Goal: Task Accomplishment & Management: Use online tool/utility

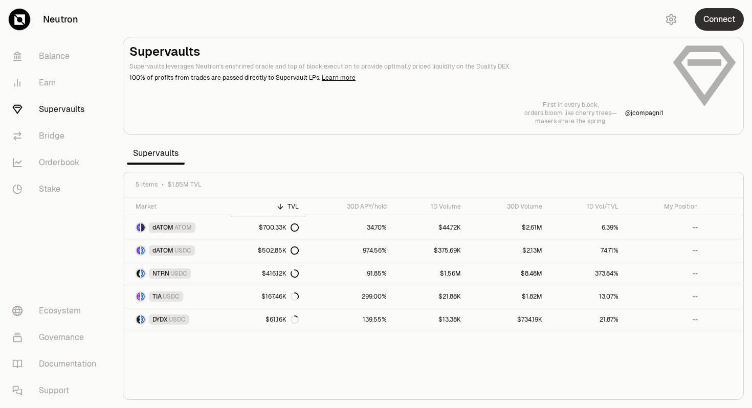
click at [722, 20] on button "Connect" at bounding box center [719, 19] width 49 height 23
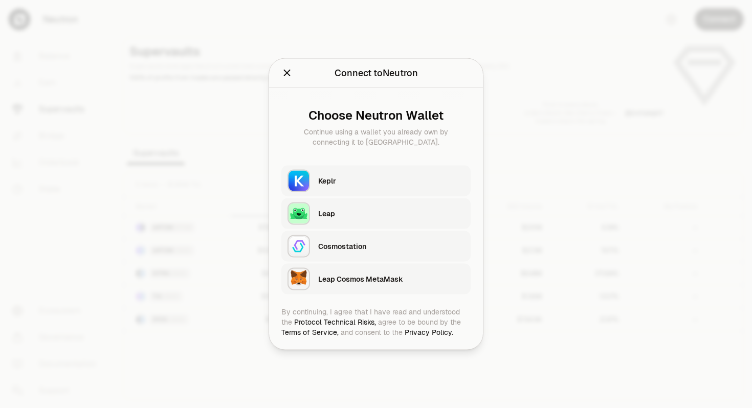
click at [355, 178] on div "Keplr" at bounding box center [391, 181] width 146 height 10
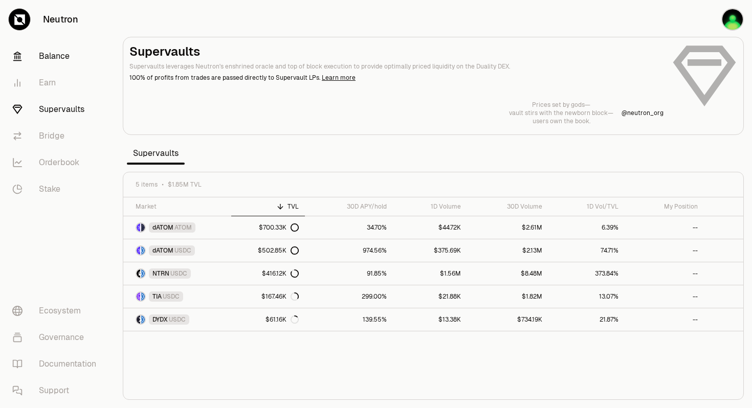
click at [53, 54] on link "Balance" at bounding box center [57, 56] width 106 height 27
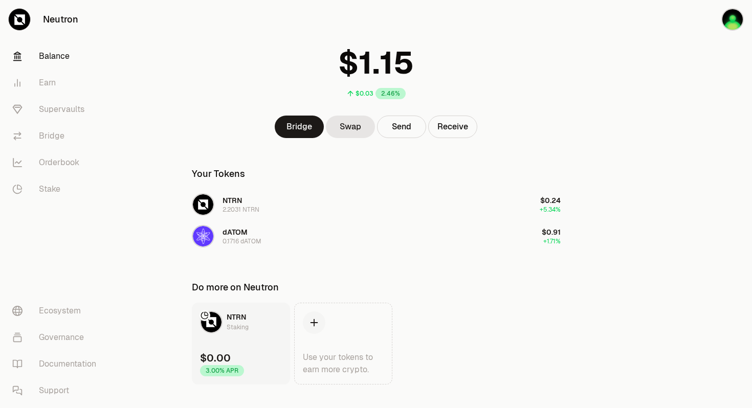
scroll to position [53, 0]
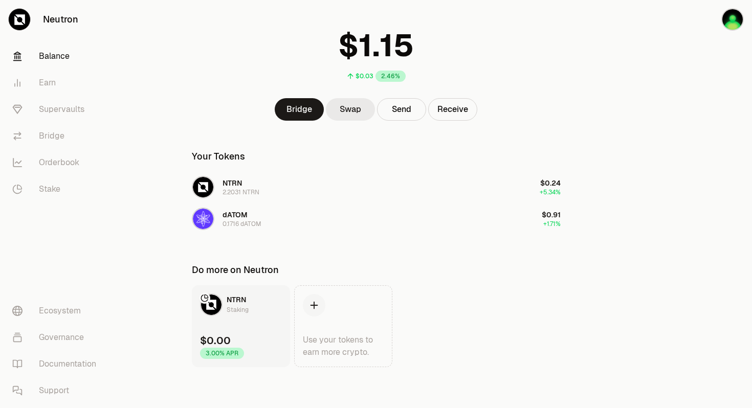
click at [353, 108] on link "Swap" at bounding box center [350, 109] width 49 height 23
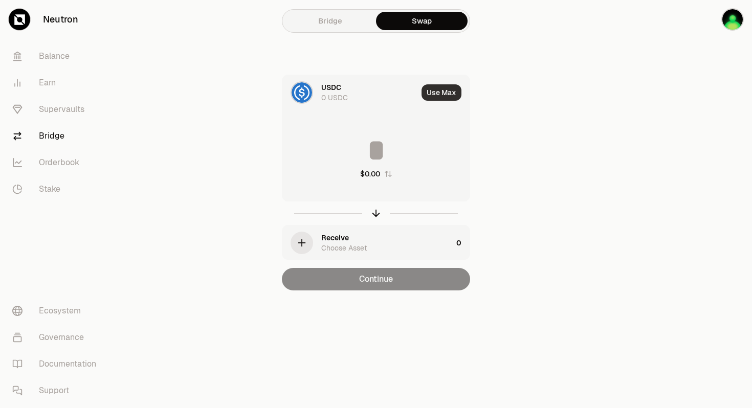
click at [444, 91] on button "Use Max" at bounding box center [442, 92] width 40 height 16
type input "*"
click at [346, 244] on div "Choose Asset" at bounding box center [344, 248] width 46 height 10
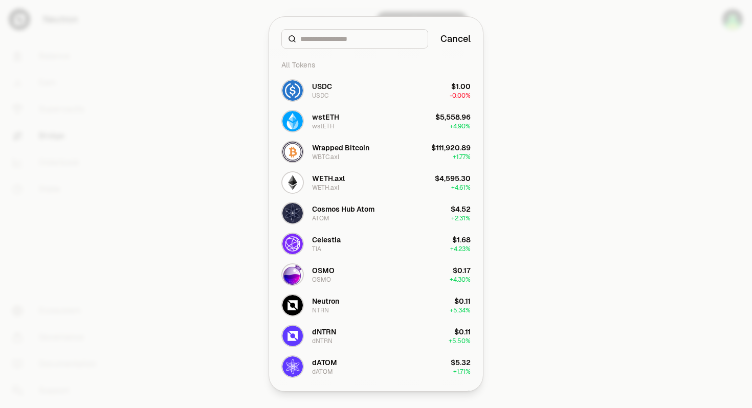
click at [459, 39] on button "Cancel" at bounding box center [456, 39] width 30 height 14
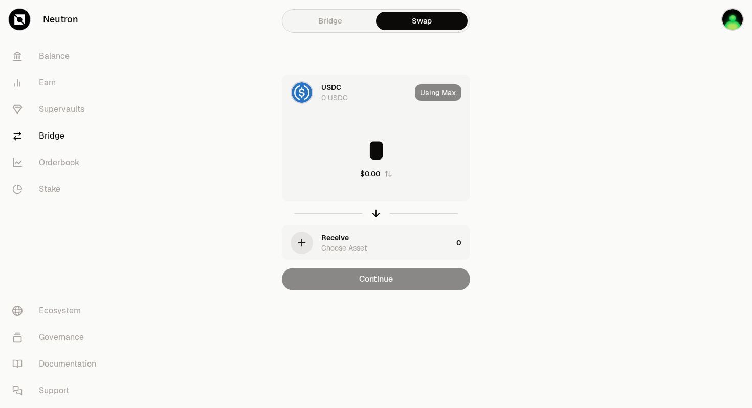
click at [322, 243] on div "Choose Asset" at bounding box center [344, 248] width 46 height 10
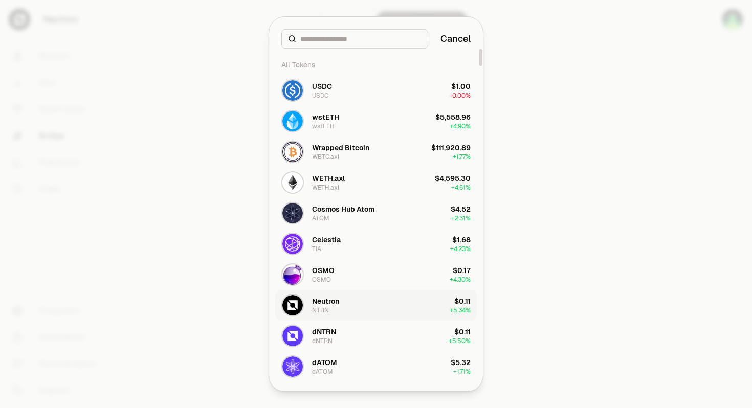
click at [328, 304] on div "Neutron" at bounding box center [325, 301] width 27 height 10
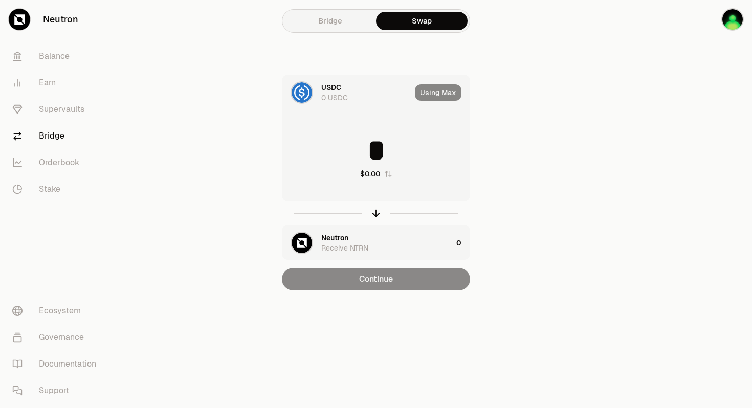
click at [304, 92] on img at bounding box center [302, 92] width 20 height 20
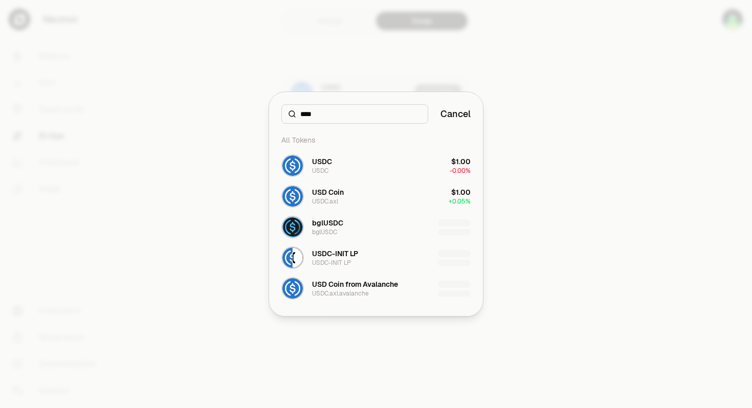
type input "****"
click at [506, 88] on div at bounding box center [376, 204] width 752 height 408
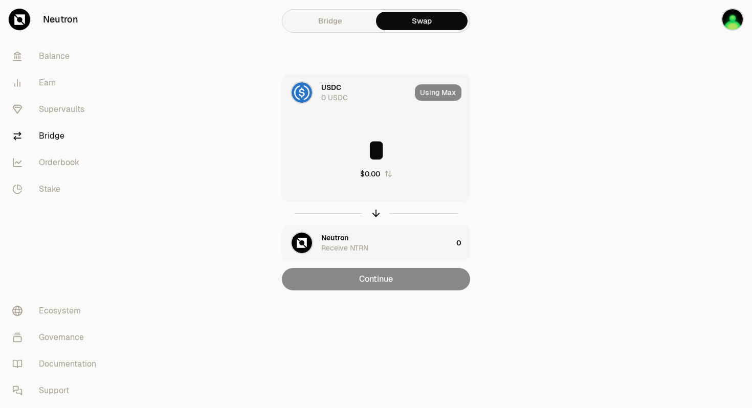
click at [330, 94] on div "0 USDC" at bounding box center [334, 98] width 27 height 10
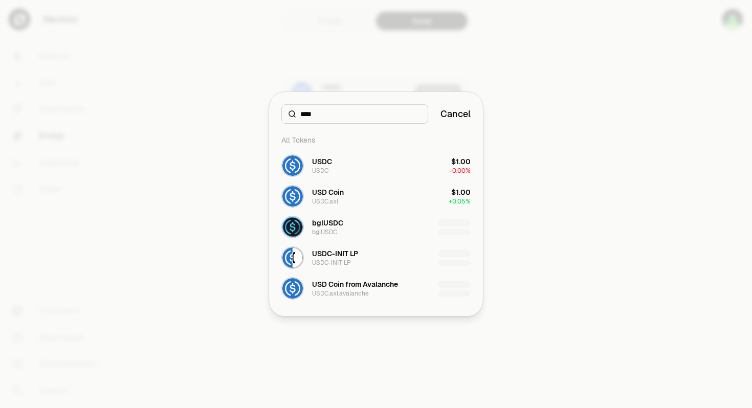
type input "****"
click at [328, 51] on div at bounding box center [376, 204] width 752 height 408
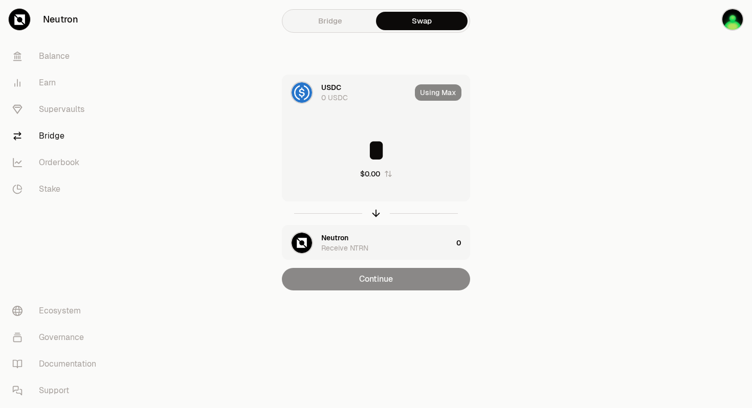
click at [326, 25] on link "Bridge" at bounding box center [331, 21] width 92 height 18
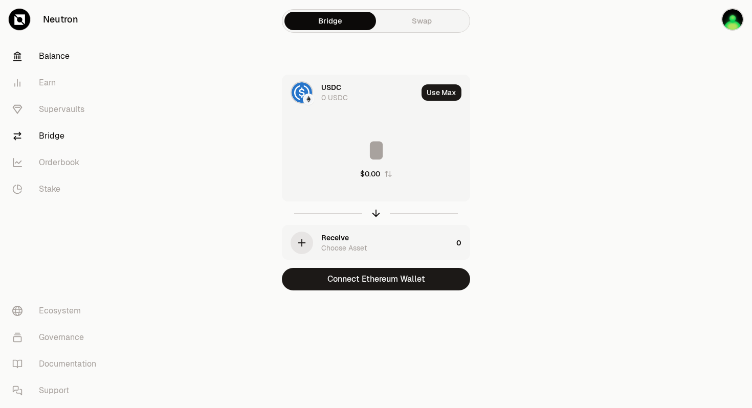
click at [60, 56] on link "Balance" at bounding box center [57, 56] width 106 height 27
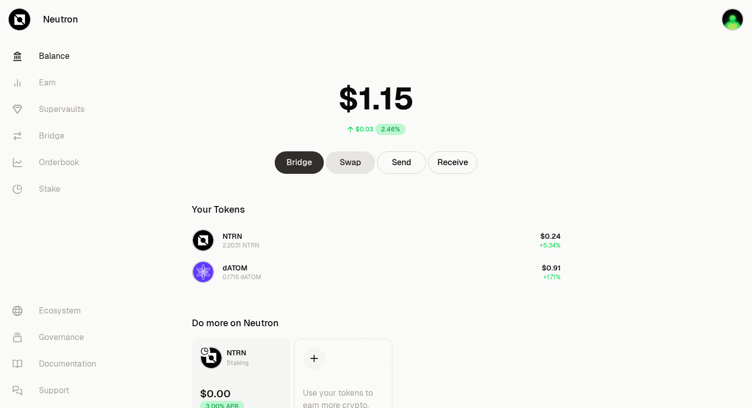
click at [296, 164] on link "Bridge" at bounding box center [299, 163] width 49 height 23
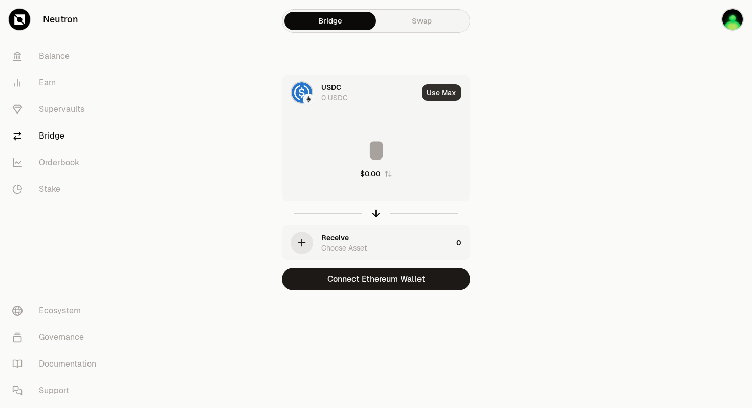
click at [433, 91] on button "Use Max" at bounding box center [442, 92] width 40 height 16
type input "*"
click at [66, 56] on link "Balance" at bounding box center [57, 56] width 106 height 27
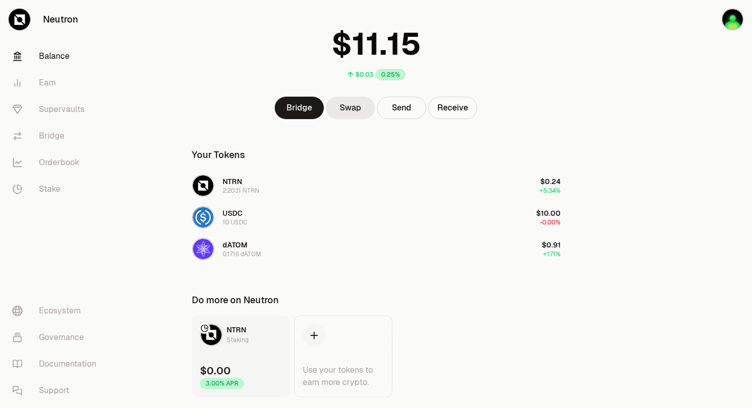
scroll to position [59, 0]
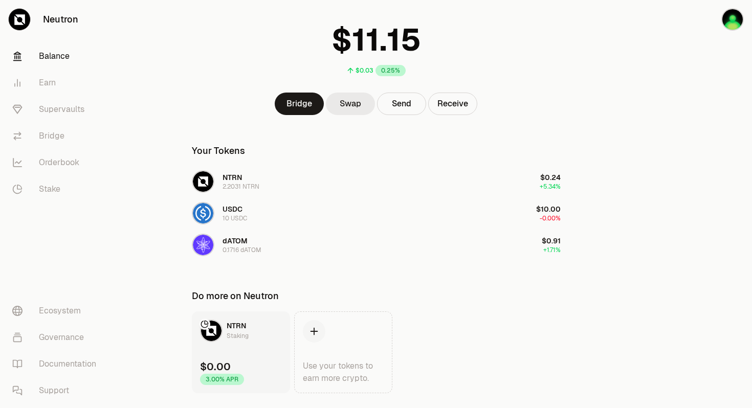
click at [345, 105] on link "Swap" at bounding box center [350, 104] width 49 height 23
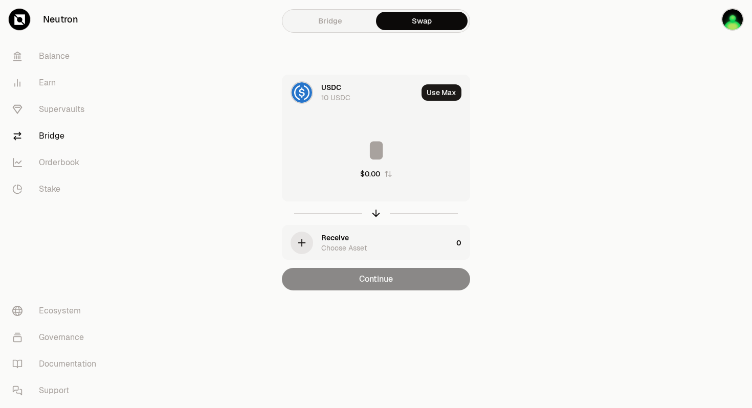
click at [355, 248] on div "Choose Asset" at bounding box center [344, 248] width 46 height 10
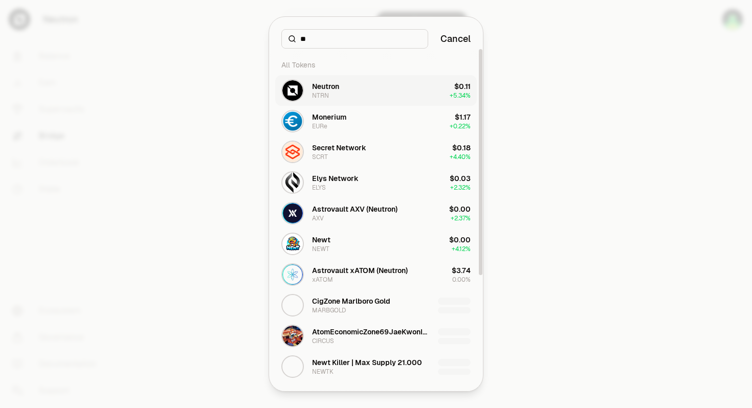
type input "**"
click at [333, 91] on div "Neutron" at bounding box center [325, 86] width 27 height 10
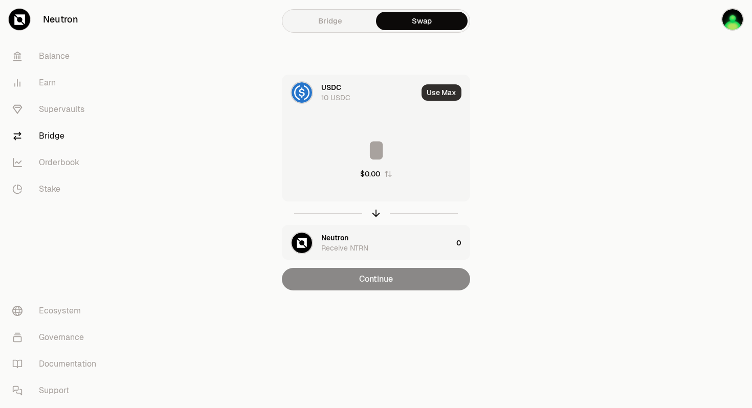
click at [435, 94] on button "Use Max" at bounding box center [442, 92] width 40 height 16
type input "**"
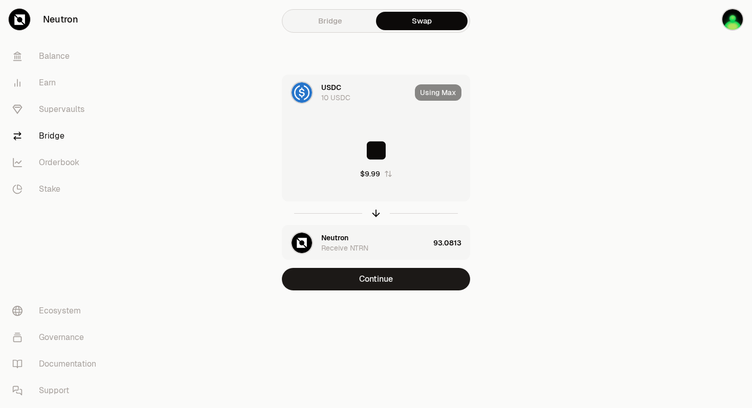
click at [498, 117] on div "USDC 10 USDC Using Max ** $9.99 Neutron Receive NTRN 93.0813 Continue" at bounding box center [376, 183] width 344 height 216
click at [49, 57] on link "Balance" at bounding box center [57, 56] width 106 height 27
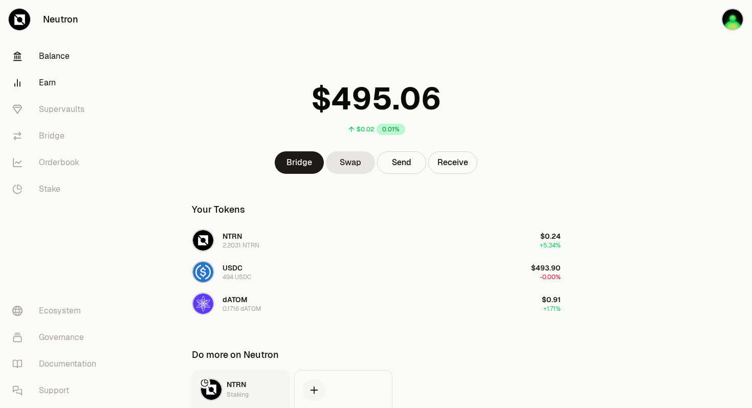
click at [50, 81] on link "Earn" at bounding box center [57, 83] width 106 height 27
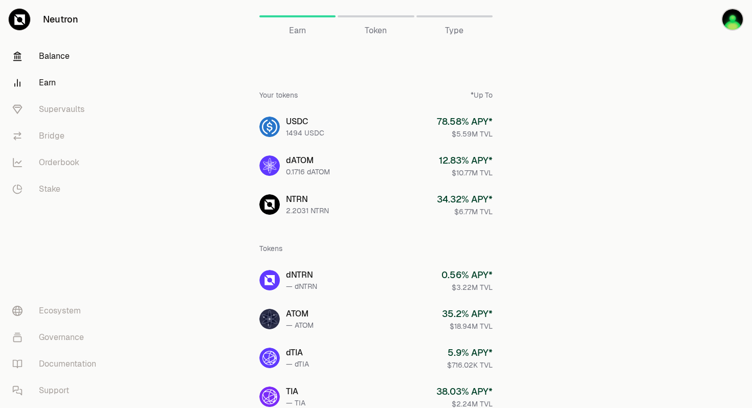
click at [54, 57] on link "Balance" at bounding box center [57, 56] width 106 height 27
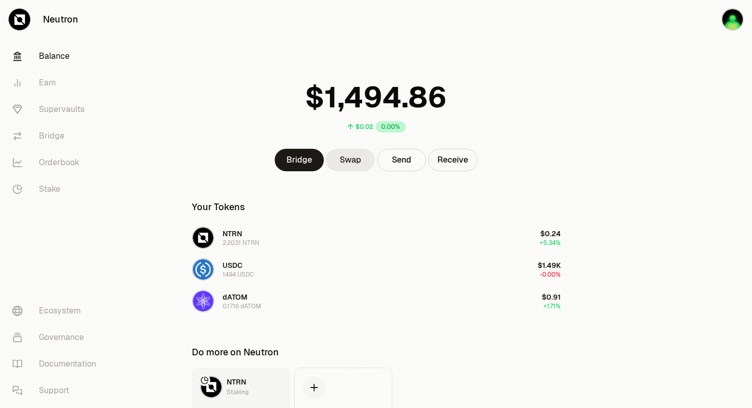
click at [351, 158] on link "Swap" at bounding box center [350, 160] width 49 height 23
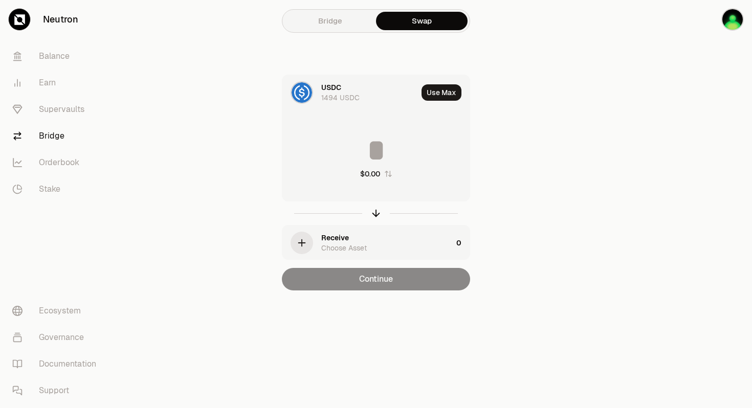
click at [303, 242] on icon "button" at bounding box center [301, 243] width 11 height 11
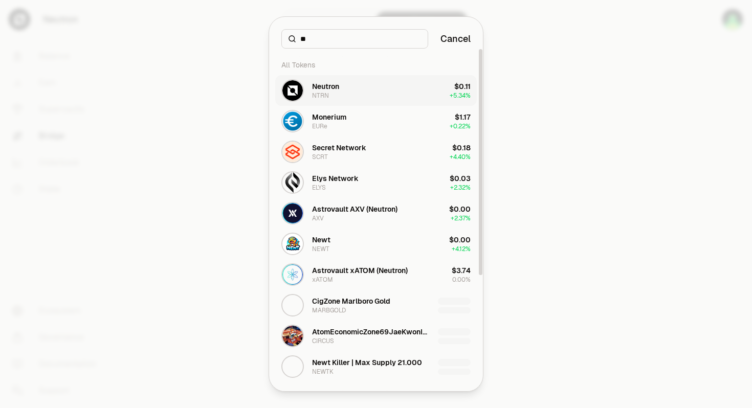
type input "**"
click at [326, 88] on div "Neutron" at bounding box center [325, 86] width 27 height 10
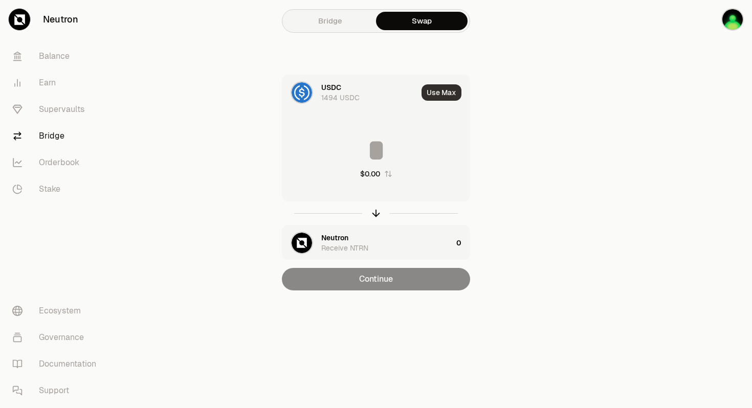
click at [446, 91] on button "Use Max" at bounding box center [442, 92] width 40 height 16
type input "****"
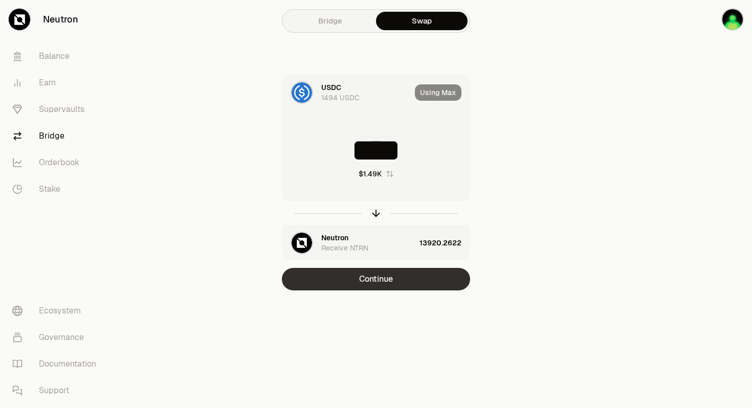
click at [378, 276] on button "Continue" at bounding box center [376, 279] width 188 height 23
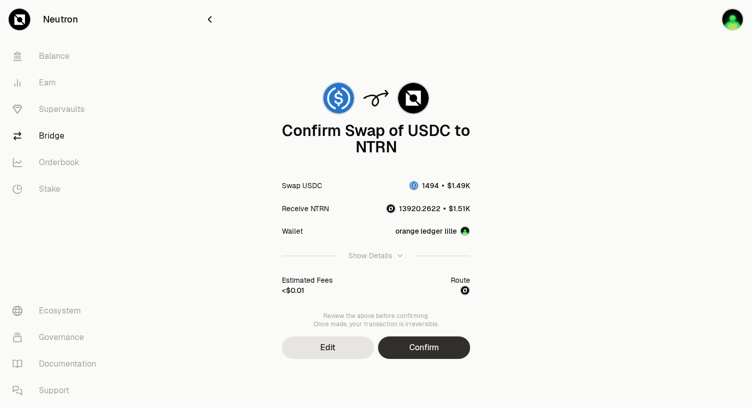
click at [433, 344] on button "Confirm" at bounding box center [424, 348] width 92 height 23
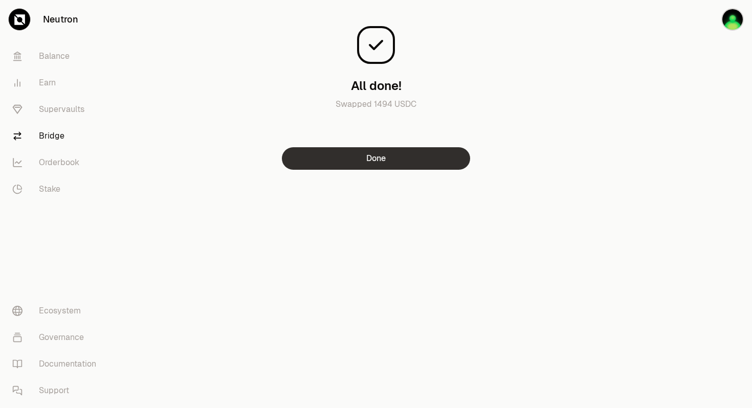
click at [421, 162] on button "Done" at bounding box center [376, 158] width 188 height 23
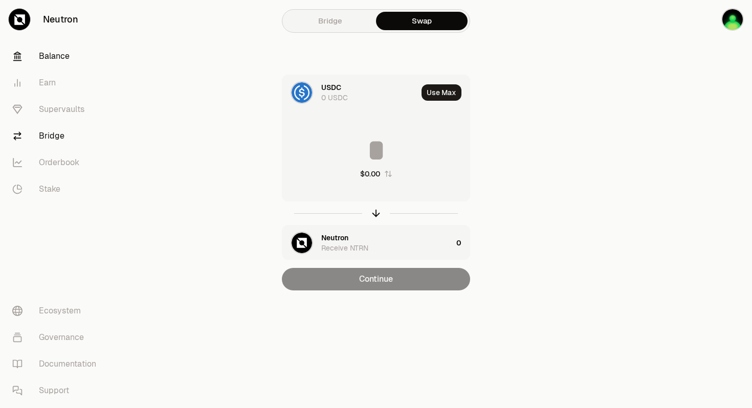
click at [58, 57] on link "Balance" at bounding box center [57, 56] width 106 height 27
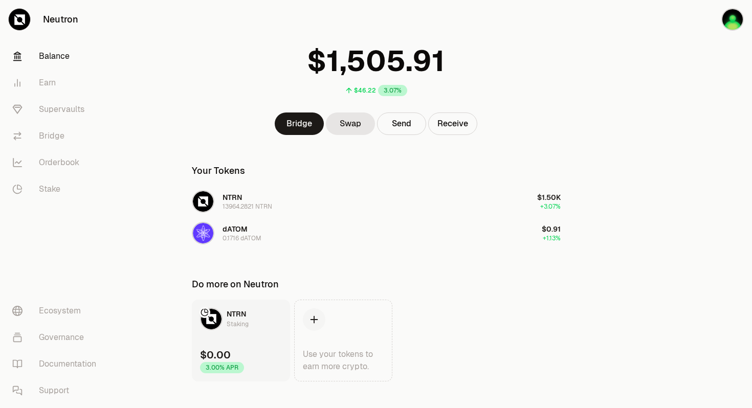
scroll to position [51, 0]
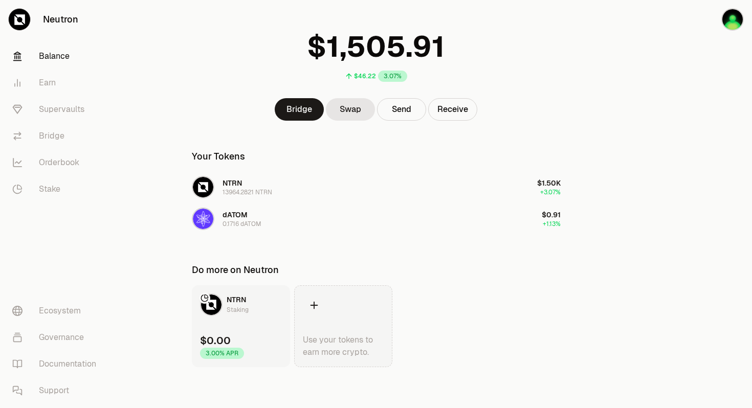
click at [314, 306] on icon at bounding box center [314, 305] width 11 height 11
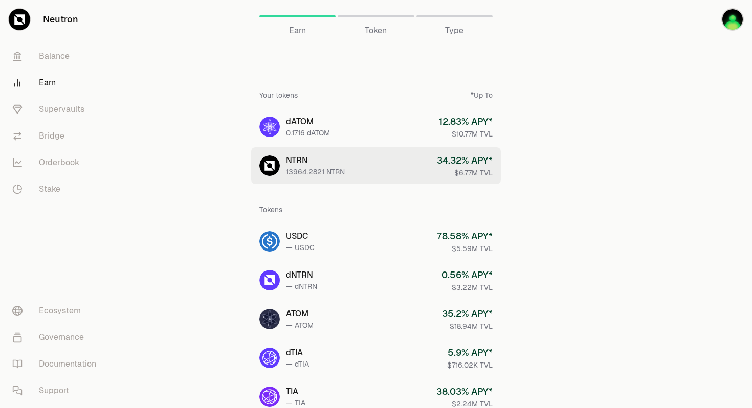
click at [304, 163] on div "NTRN" at bounding box center [315, 161] width 59 height 12
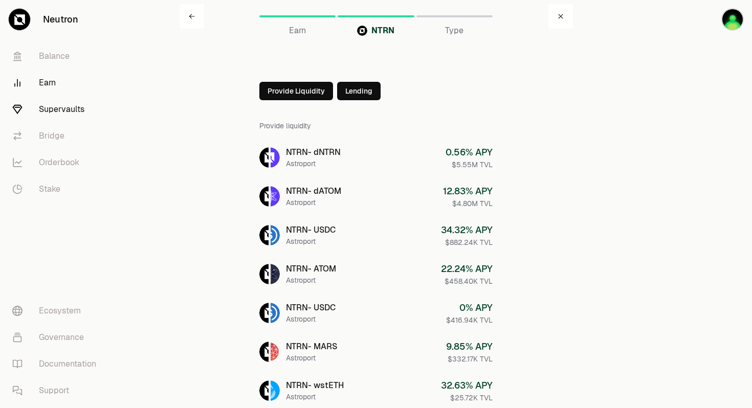
click at [59, 111] on link "Supervaults" at bounding box center [57, 109] width 106 height 27
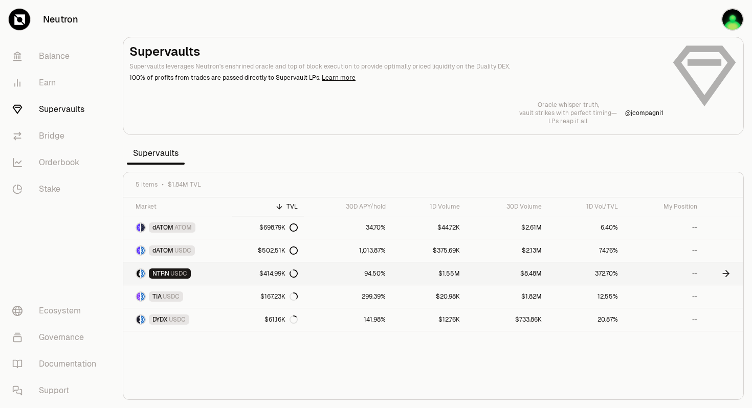
click at [166, 274] on span "NTRN" at bounding box center [161, 274] width 17 height 8
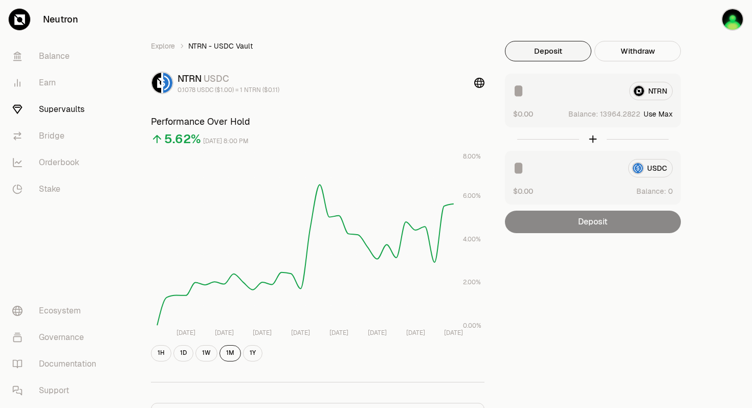
click at [651, 115] on button "Use Max" at bounding box center [658, 114] width 29 height 10
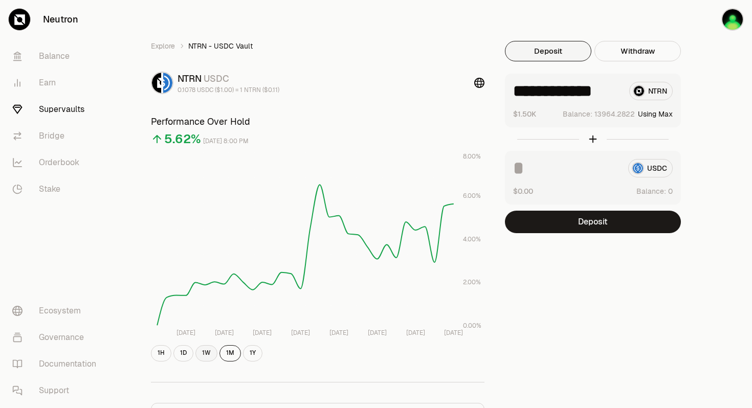
click at [207, 354] on button "1W" at bounding box center [207, 354] width 22 height 16
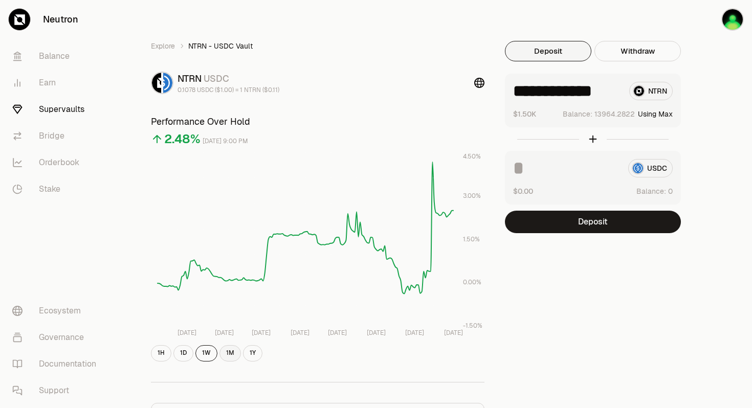
click at [231, 354] on button "1M" at bounding box center [230, 354] width 21 height 16
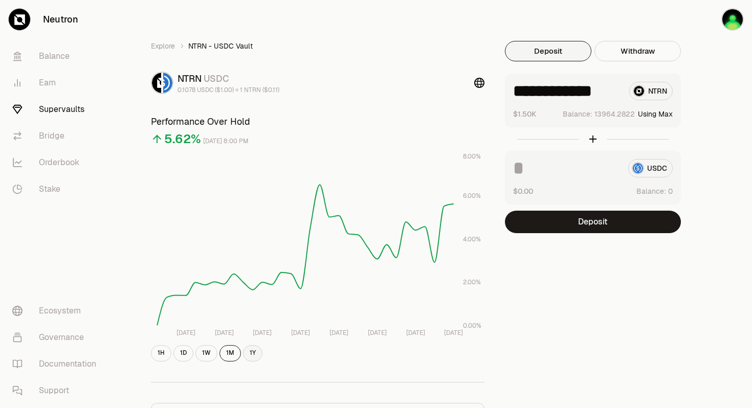
click at [251, 354] on button "1Y" at bounding box center [252, 354] width 19 height 16
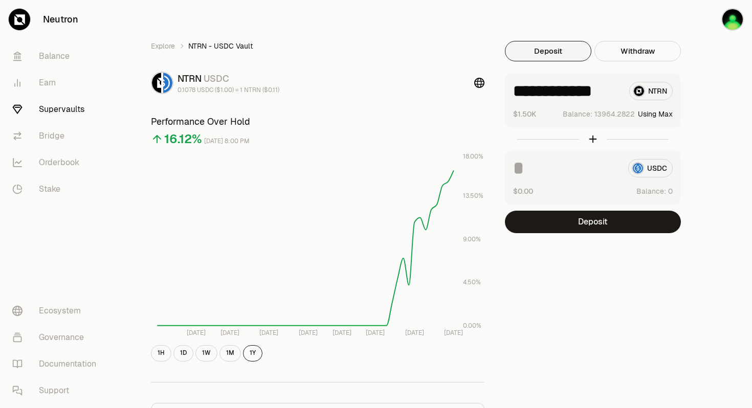
click at [619, 90] on input "**********" at bounding box center [567, 91] width 108 height 18
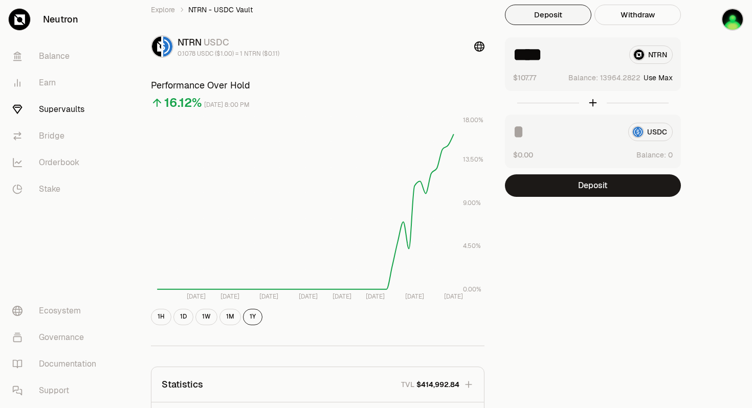
scroll to position [38, 0]
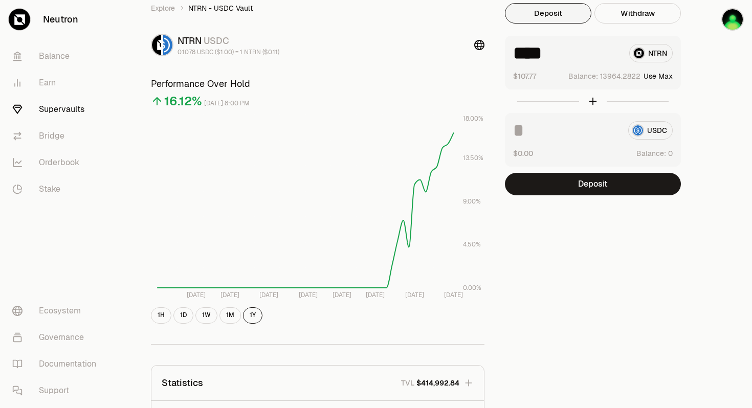
type input "****"
click at [18, 109] on icon at bounding box center [17, 109] width 10 height 10
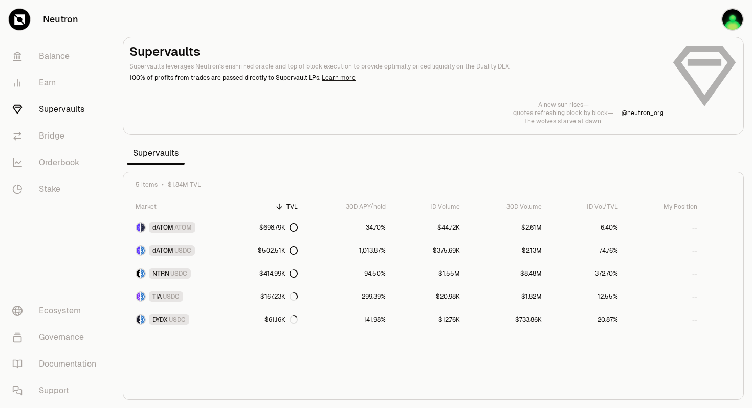
click at [323, 79] on link "Learn more" at bounding box center [339, 78] width 34 height 8
click at [298, 272] on icon at bounding box center [294, 274] width 8 height 8
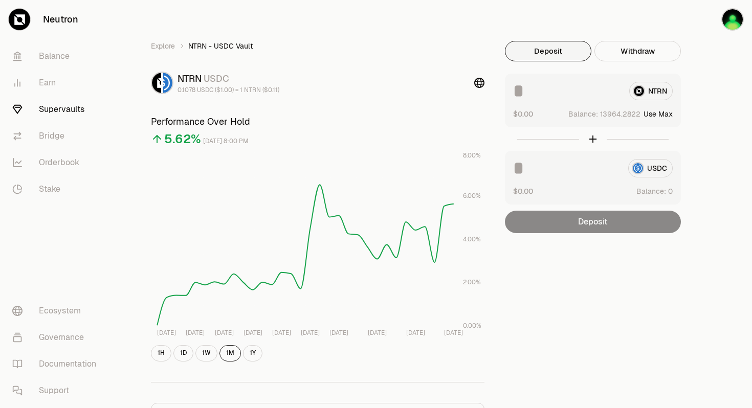
click at [576, 93] on input at bounding box center [567, 91] width 108 height 18
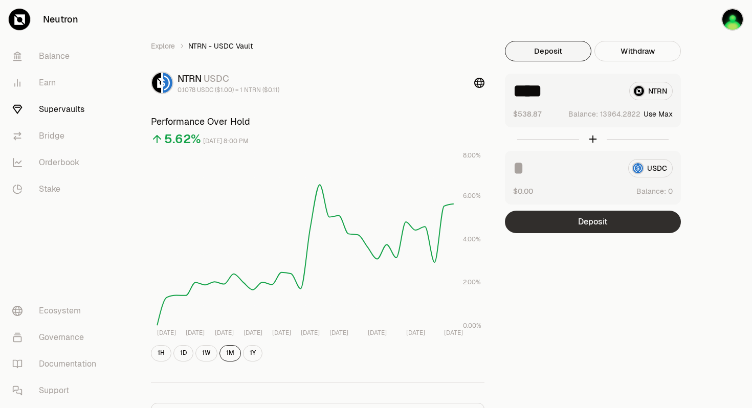
type input "****"
click at [546, 223] on button "Deposit" at bounding box center [593, 222] width 176 height 23
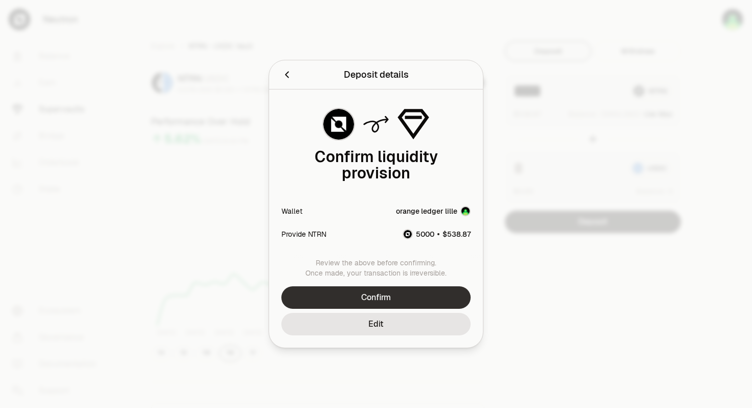
click at [399, 296] on button "Confirm" at bounding box center [376, 298] width 189 height 23
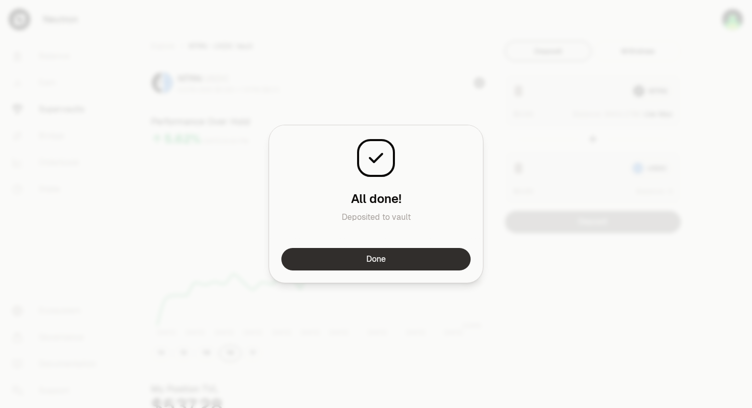
click at [315, 259] on button "Done" at bounding box center [376, 259] width 189 height 23
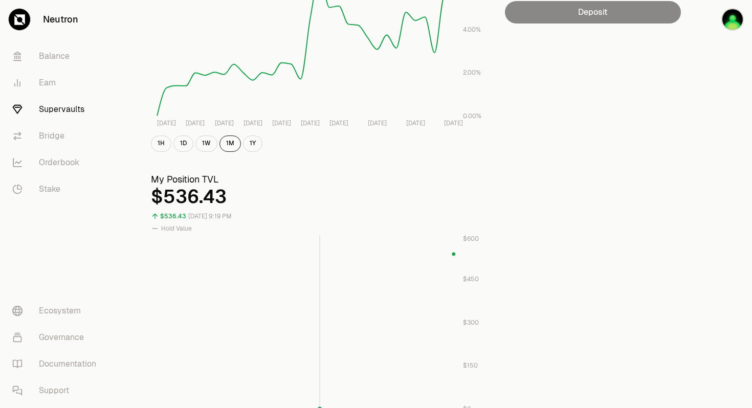
scroll to position [212, 0]
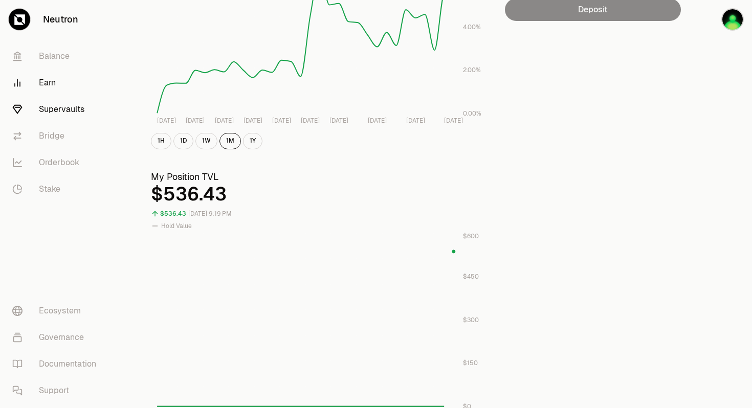
click at [48, 84] on link "Earn" at bounding box center [57, 83] width 106 height 27
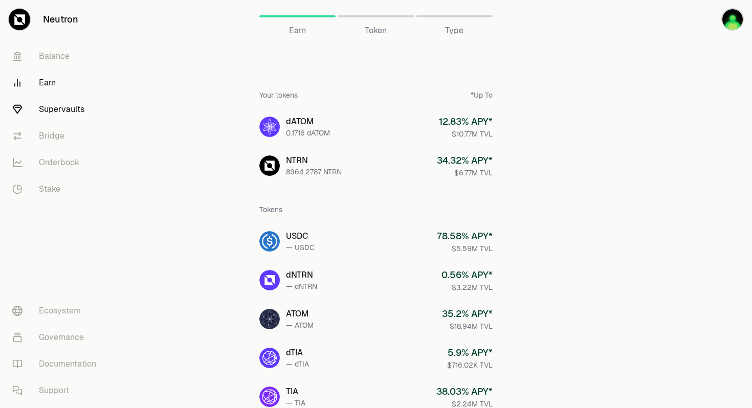
click at [48, 109] on link "Supervaults" at bounding box center [57, 109] width 106 height 27
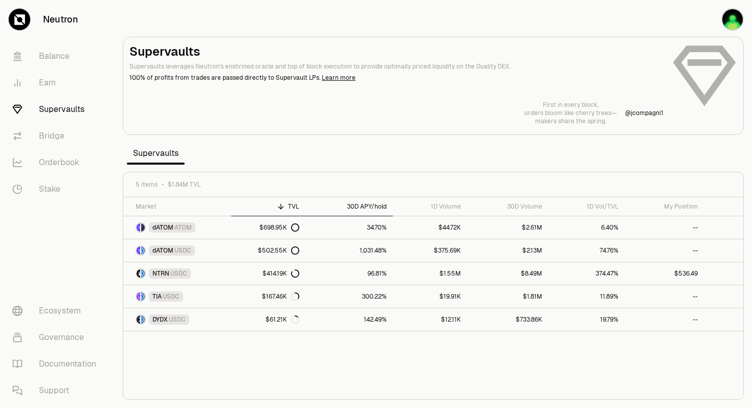
click at [361, 206] on div "30D APY/hold" at bounding box center [349, 207] width 75 height 8
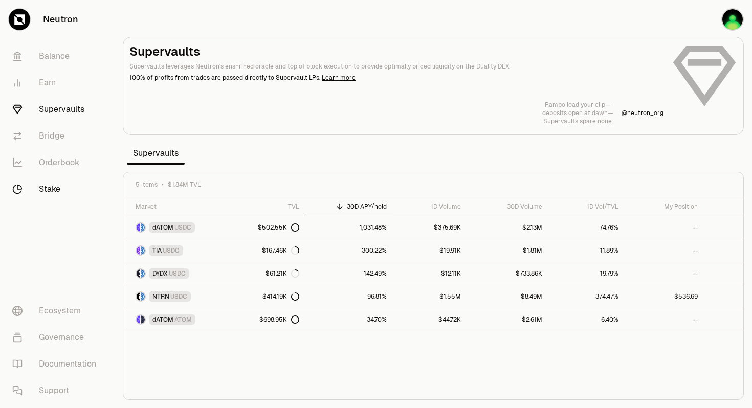
click at [52, 190] on link "Stake" at bounding box center [57, 189] width 106 height 27
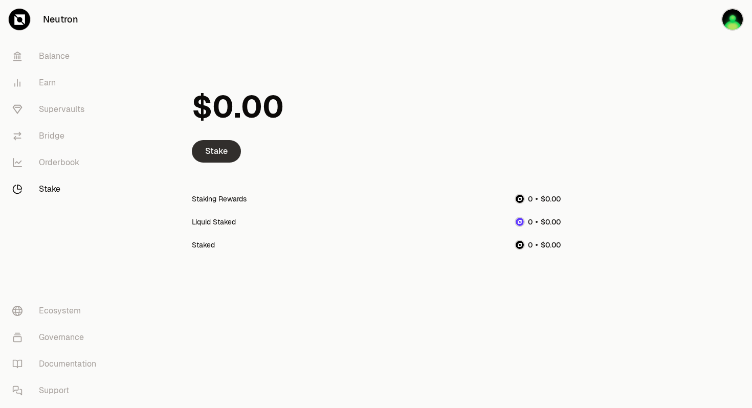
click at [222, 155] on link "Stake" at bounding box center [216, 151] width 49 height 23
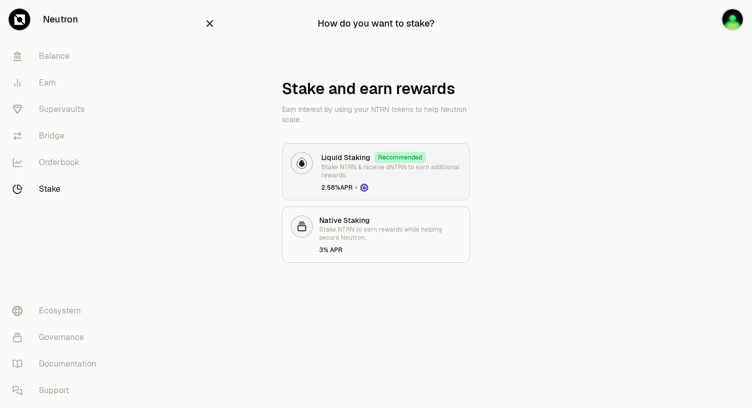
click at [307, 163] on div at bounding box center [302, 163] width 23 height 23
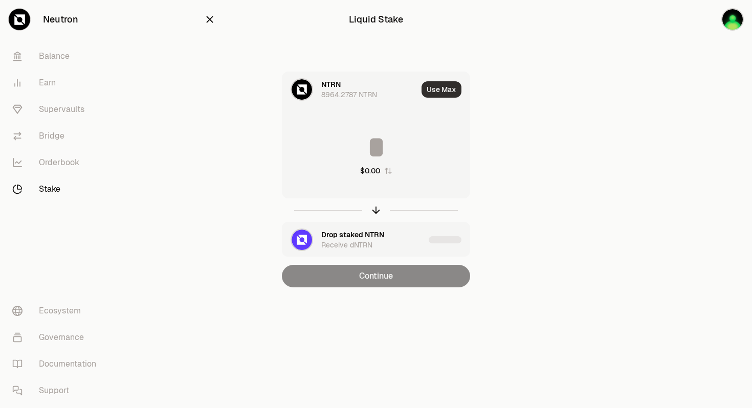
click at [430, 88] on button "Use Max" at bounding box center [442, 89] width 40 height 16
type input "**********"
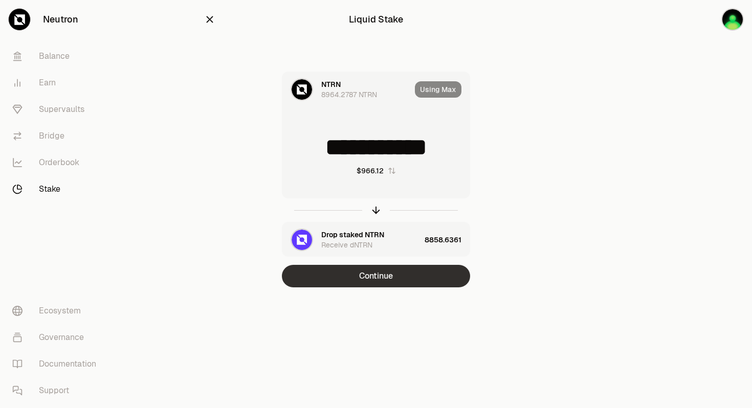
click at [344, 281] on button "Continue" at bounding box center [376, 276] width 188 height 23
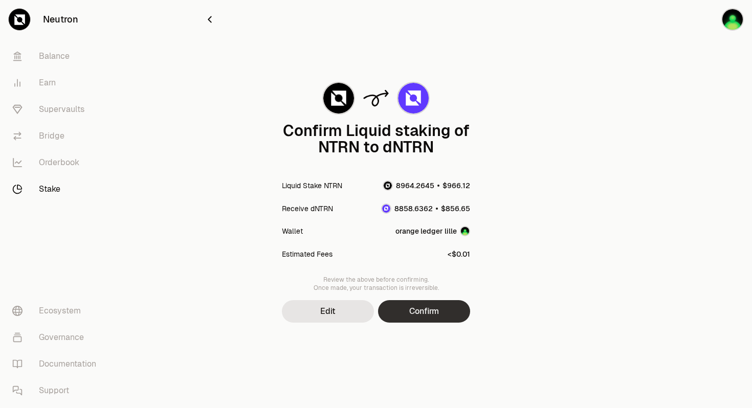
click at [413, 313] on button "Confirm" at bounding box center [424, 311] width 92 height 23
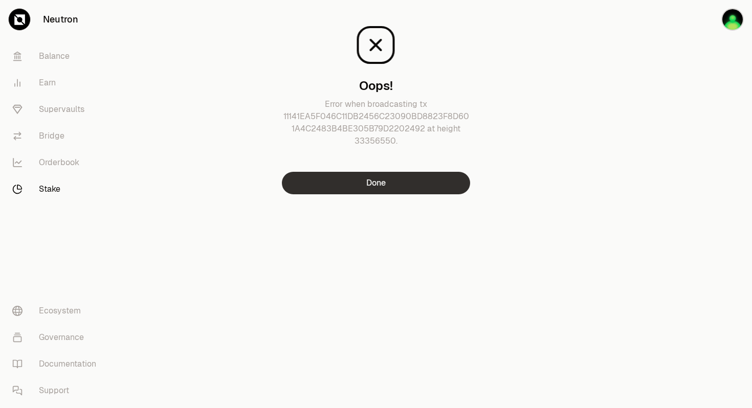
click at [389, 189] on button "Done" at bounding box center [376, 183] width 188 height 23
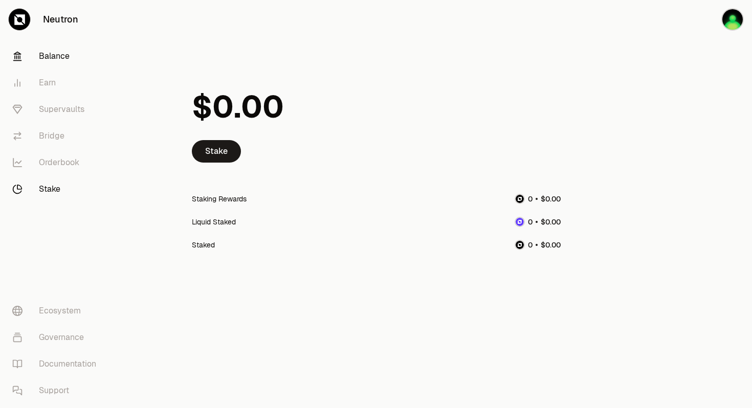
click at [63, 60] on link "Balance" at bounding box center [57, 56] width 106 height 27
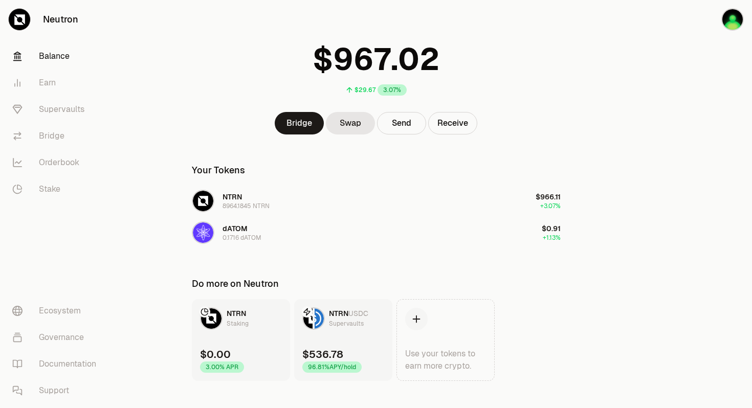
scroll to position [53, 0]
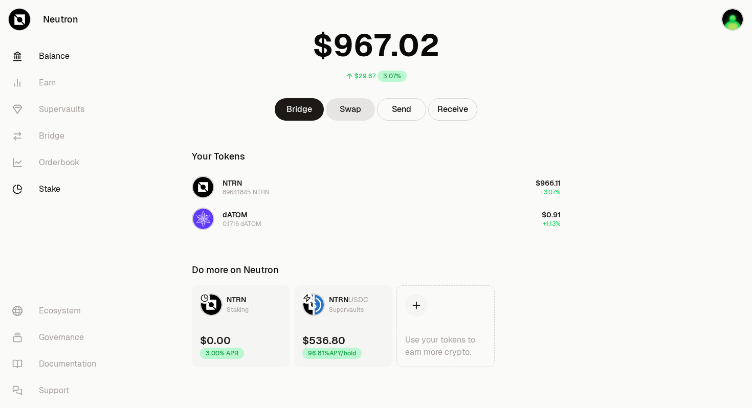
click at [59, 189] on link "Stake" at bounding box center [57, 189] width 106 height 27
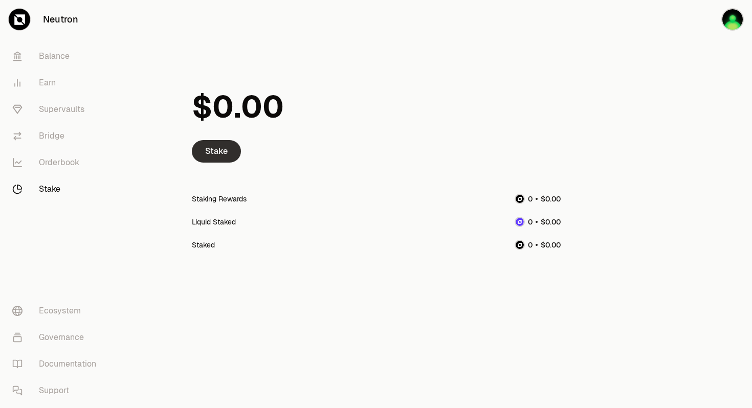
click at [218, 155] on link "Stake" at bounding box center [216, 151] width 49 height 23
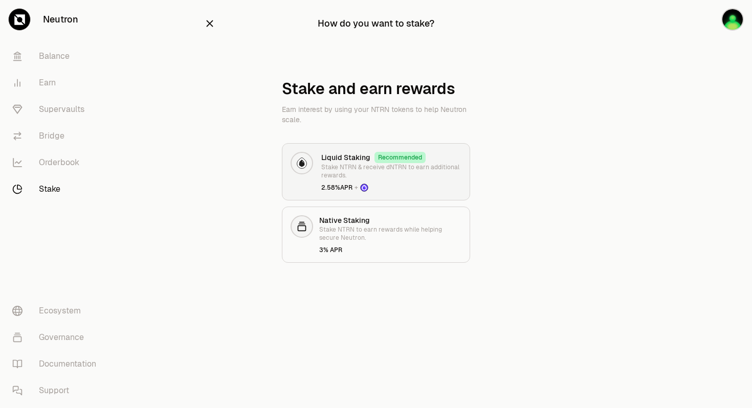
click at [332, 167] on p "Stake NTRN & receive dNTRN to earn additional rewards." at bounding box center [391, 171] width 140 height 16
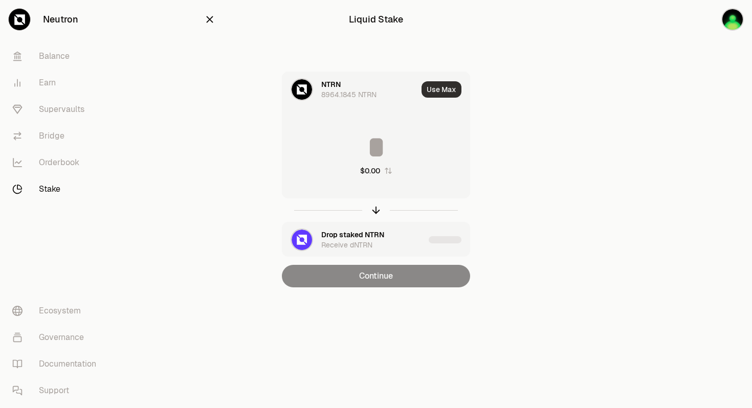
click at [441, 88] on button "Use Max" at bounding box center [442, 89] width 40 height 16
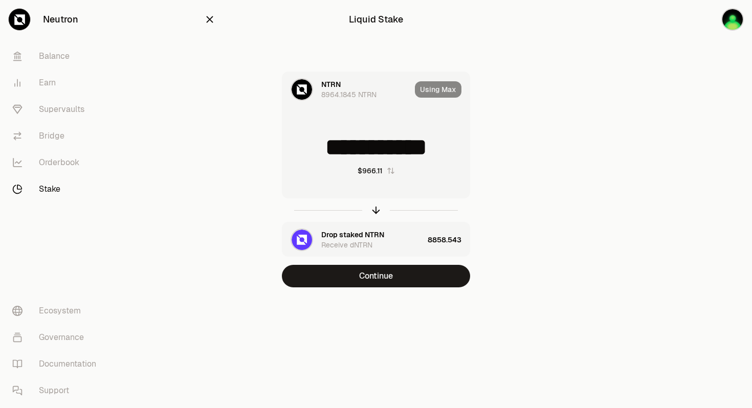
click at [451, 148] on input "**********" at bounding box center [376, 147] width 187 height 31
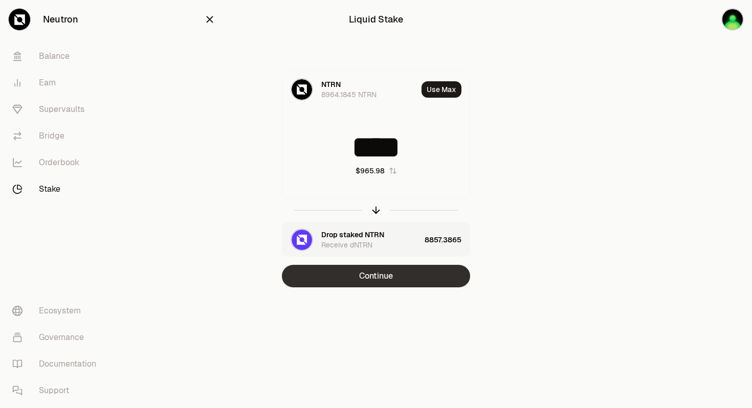
type input "****"
click at [420, 272] on button "Continue" at bounding box center [376, 276] width 188 height 23
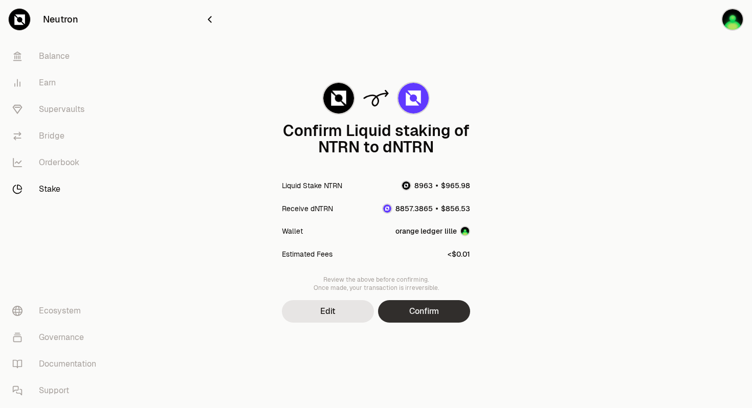
click at [421, 315] on button "Confirm" at bounding box center [424, 311] width 92 height 23
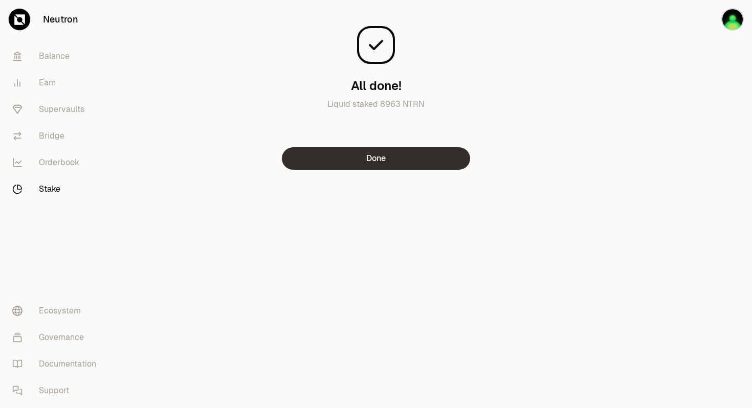
click at [404, 163] on button "Done" at bounding box center [376, 158] width 188 height 23
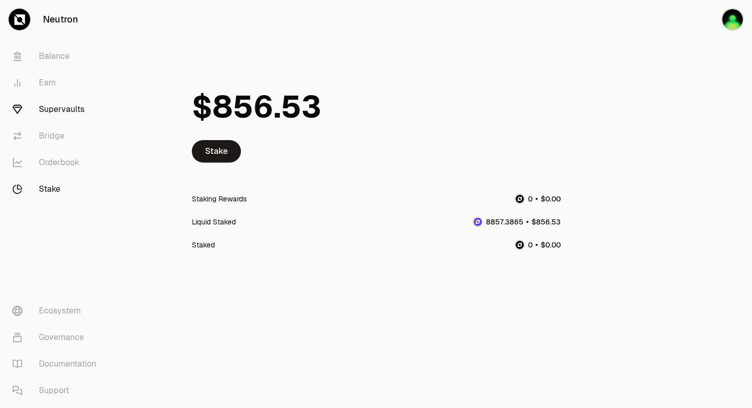
click at [55, 108] on link "Supervaults" at bounding box center [57, 109] width 106 height 27
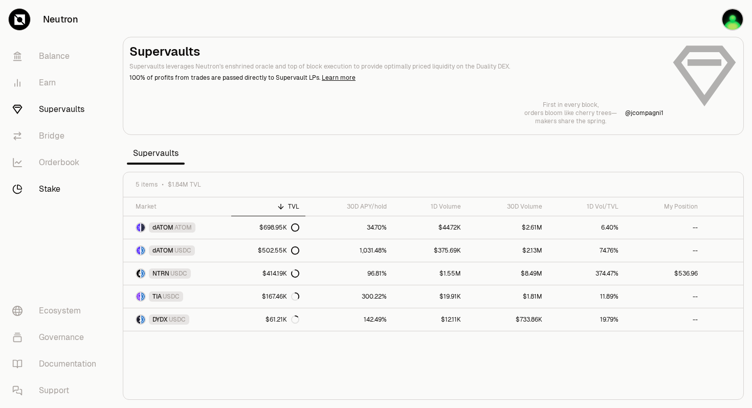
click at [52, 193] on link "Stake" at bounding box center [57, 189] width 106 height 27
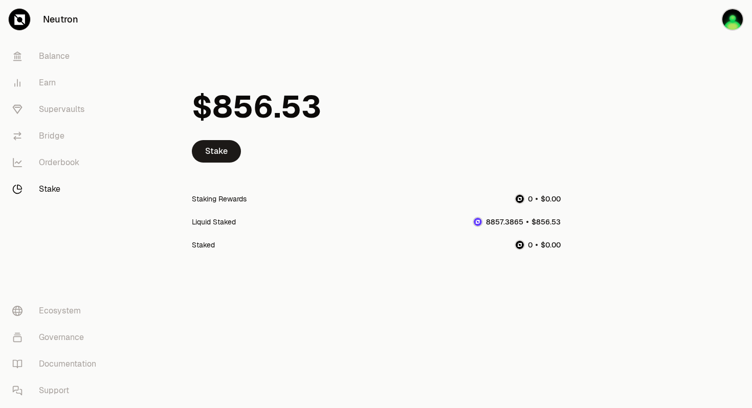
click at [490, 223] on span "8" at bounding box center [488, 222] width 5 height 9
click at [232, 198] on div "Staking Rewards" at bounding box center [219, 199] width 55 height 10
click at [220, 154] on link "Stake" at bounding box center [216, 151] width 49 height 23
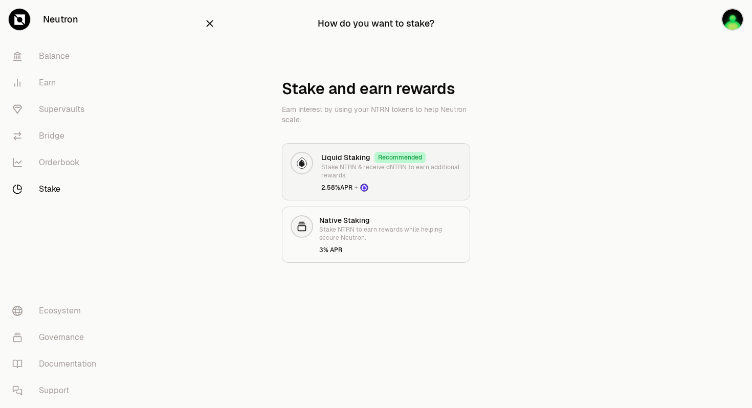
click at [428, 174] on p "Stake NTRN & receive dNTRN to earn additional rewards." at bounding box center [391, 171] width 140 height 16
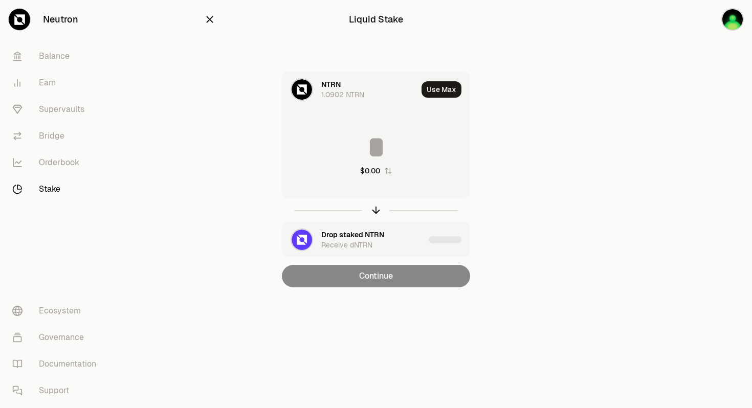
click at [376, 211] on div at bounding box center [376, 211] width 188 height 24
click at [374, 210] on div at bounding box center [376, 211] width 188 height 24
click at [446, 86] on button "Use Max" at bounding box center [442, 89] width 40 height 16
type input "********"
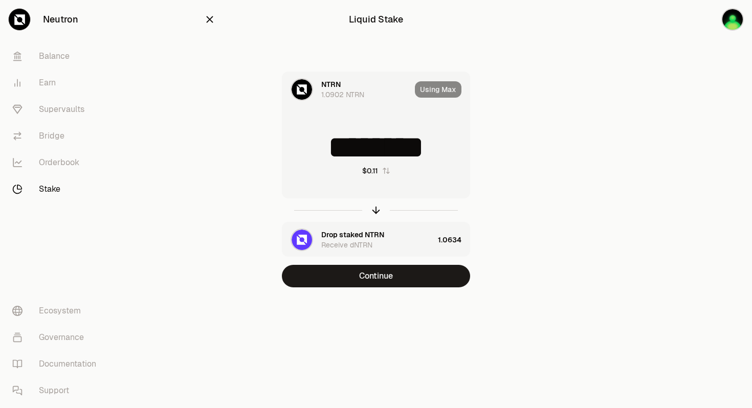
click at [504, 103] on div "NTRN 1.0902 NTRN Using Max ******** $0.11 Drop staked NTRN Receive dNTRN 1.0634…" at bounding box center [376, 180] width 344 height 216
click at [736, 20] on img "button" at bounding box center [733, 19] width 23 height 23
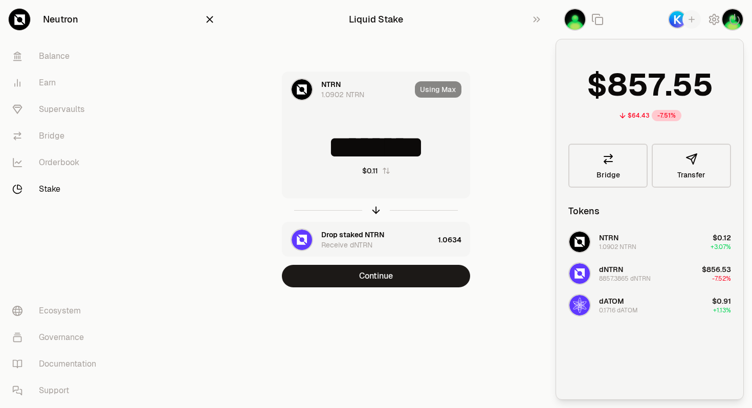
click at [540, 202] on div "NTRN 1.0902 NTRN Using Max ******** $0.11 Drop staked NTRN Receive dNTRN 1.0634…" at bounding box center [376, 180] width 344 height 216
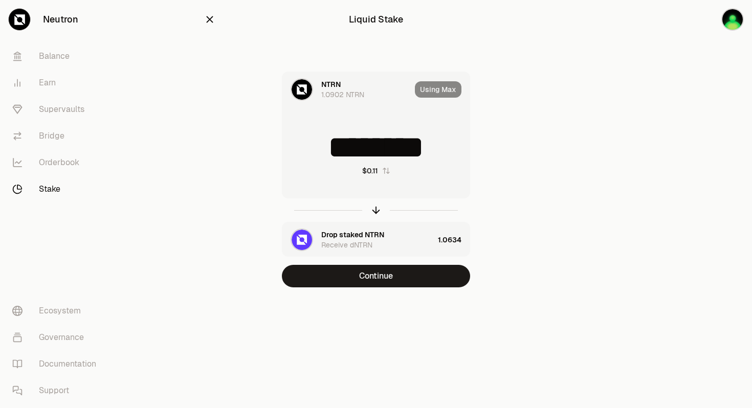
click at [211, 18] on icon "button" at bounding box center [210, 19] width 7 height 7
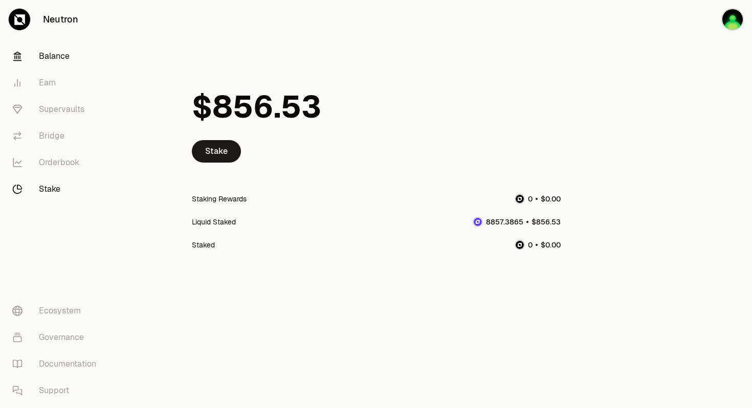
click at [50, 57] on link "Balance" at bounding box center [57, 56] width 106 height 27
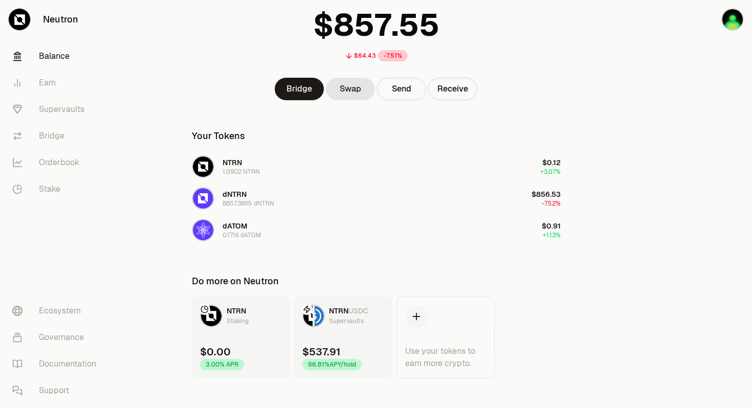
scroll to position [85, 0]
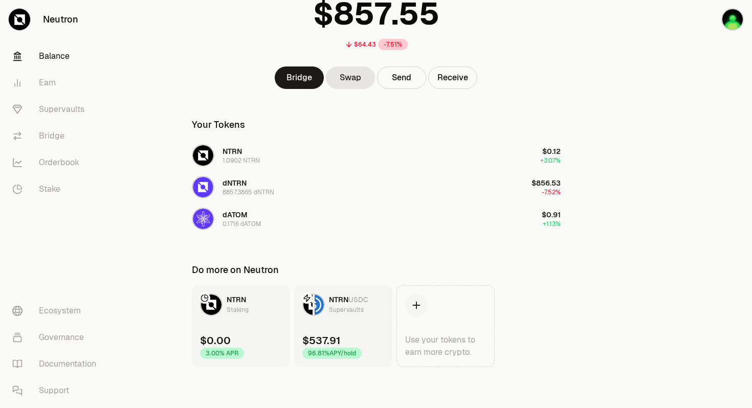
click at [57, 58] on link "Balance" at bounding box center [57, 56] width 106 height 27
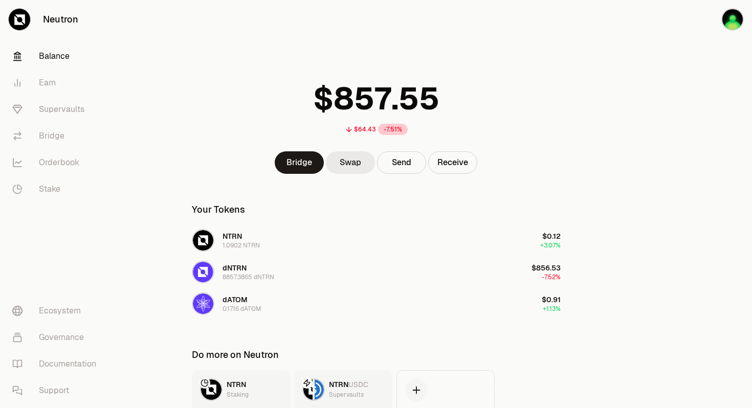
click at [352, 162] on link "Swap" at bounding box center [350, 163] width 49 height 23
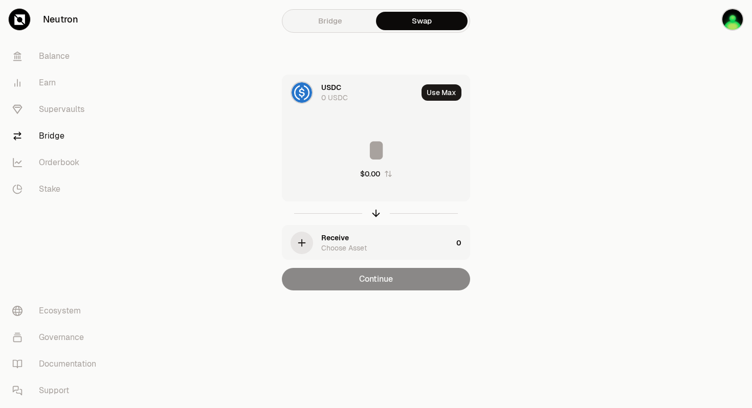
click at [348, 96] on div "USDC 0 USDC" at bounding box center [369, 92] width 96 height 20
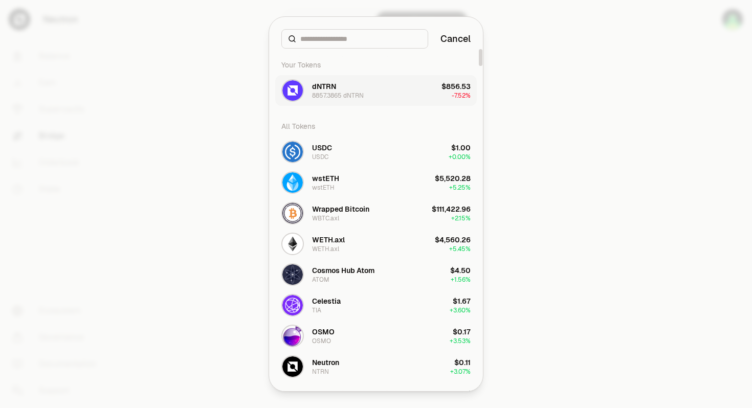
click at [348, 91] on div "dNTRN 8857.3865 dNTRN" at bounding box center [338, 90] width 52 height 18
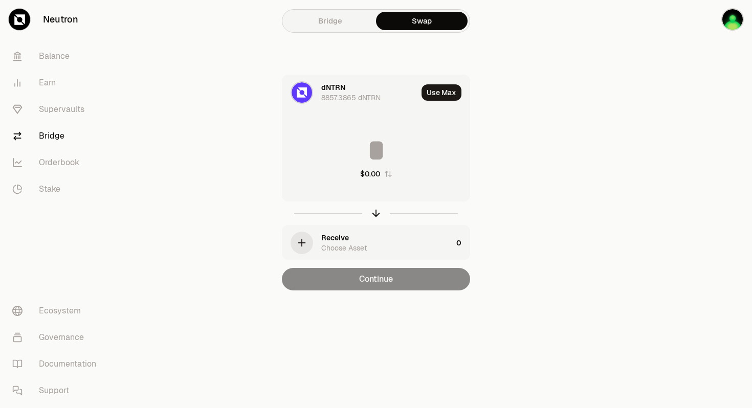
click at [338, 245] on div "Choose Asset" at bounding box center [344, 248] width 46 height 10
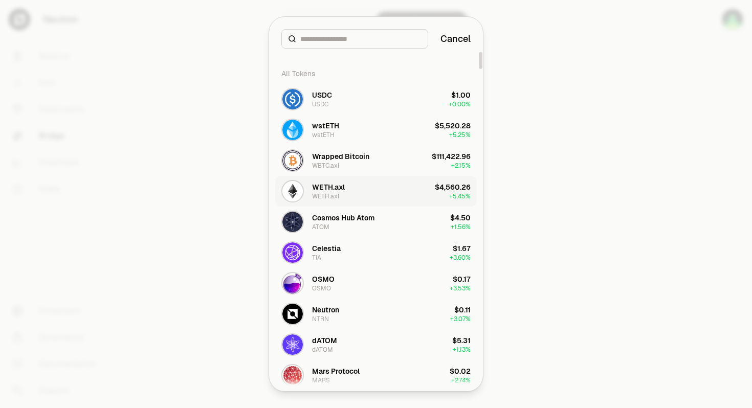
scroll to position [81, 0]
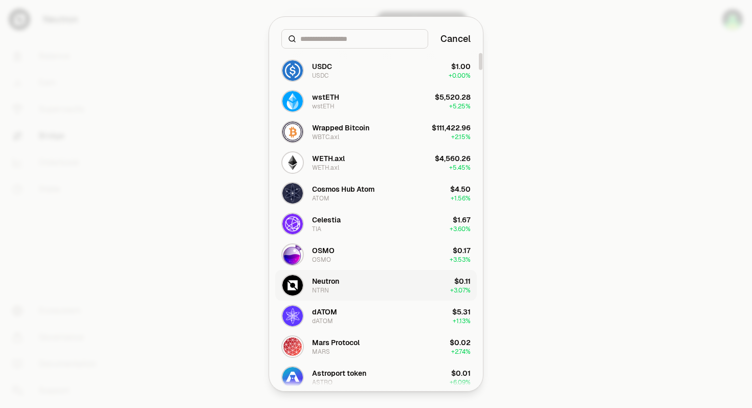
click at [321, 279] on div "Neutron" at bounding box center [325, 281] width 27 height 10
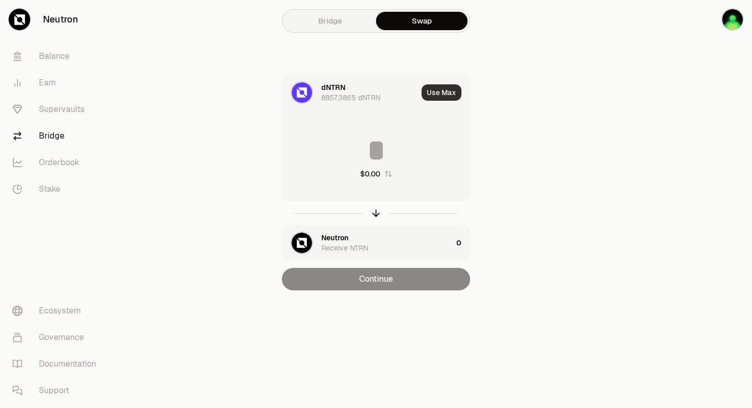
click at [434, 91] on button "Use Max" at bounding box center [442, 92] width 40 height 16
type input "**********"
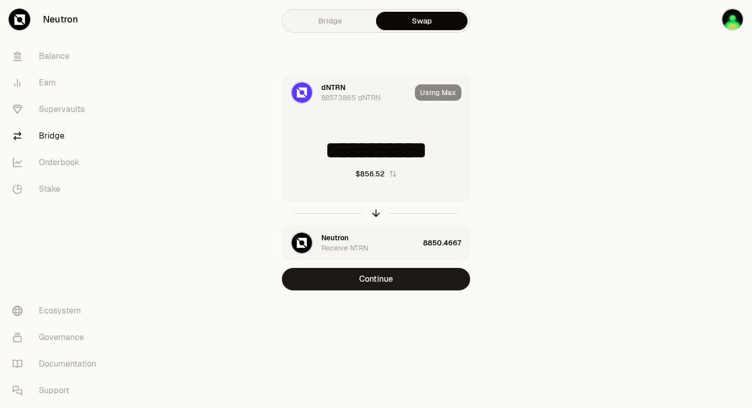
click at [147, 74] on main "**********" at bounding box center [434, 166] width 638 height 332
click at [58, 311] on link "Ecosystem" at bounding box center [57, 311] width 106 height 27
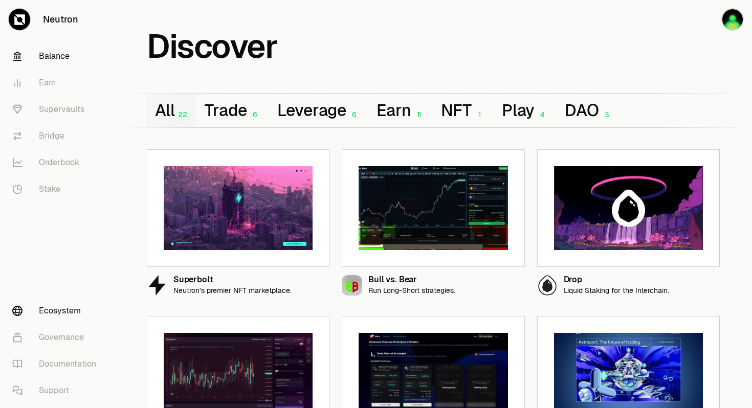
click at [51, 55] on link "Balance" at bounding box center [57, 56] width 106 height 27
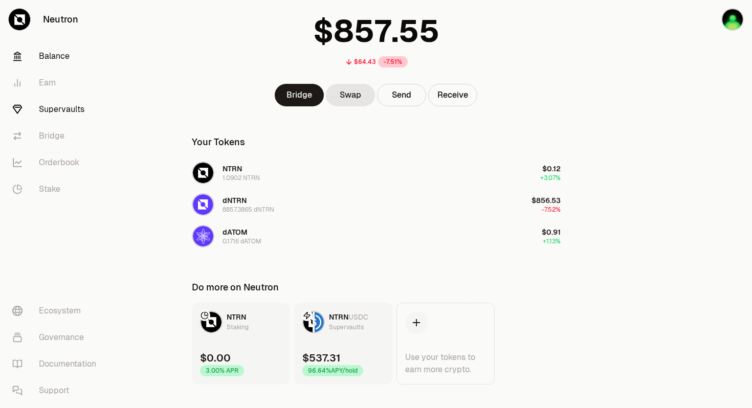
scroll to position [85, 0]
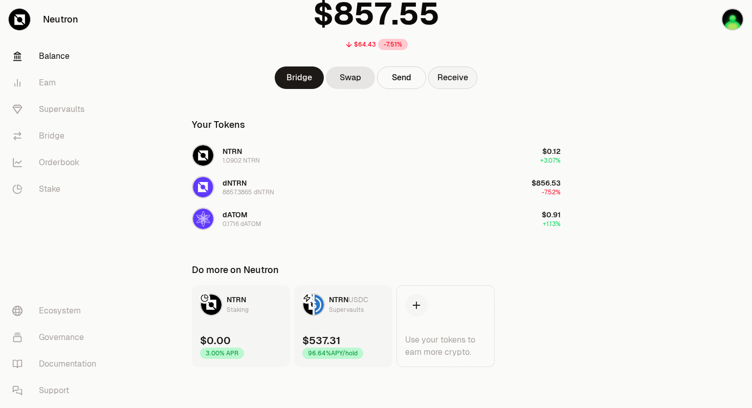
click at [446, 77] on button "Receive" at bounding box center [452, 78] width 49 height 23
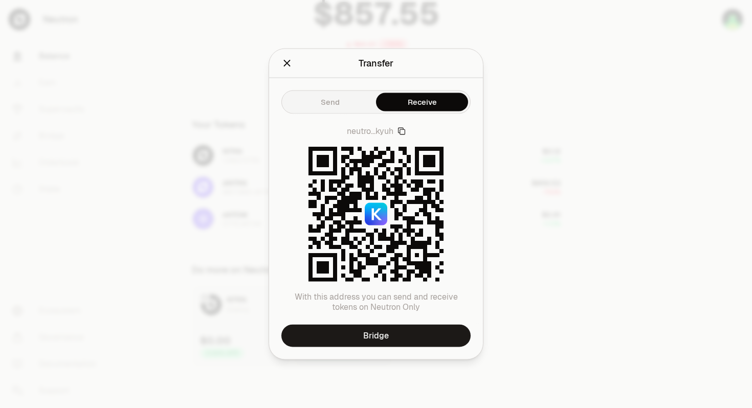
click at [288, 62] on icon "Close" at bounding box center [287, 63] width 7 height 7
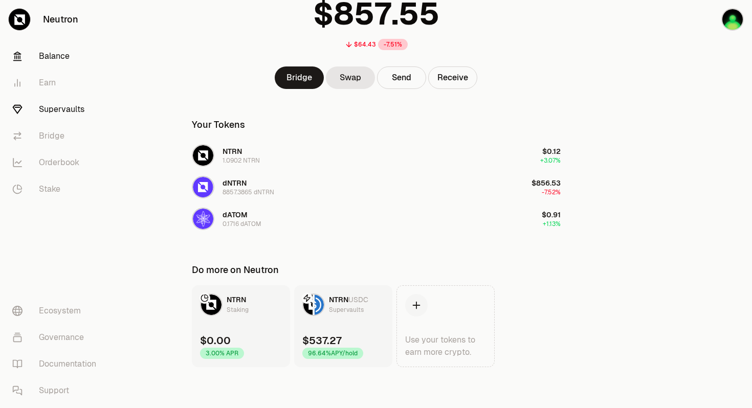
click at [53, 110] on link "Supervaults" at bounding box center [57, 109] width 106 height 27
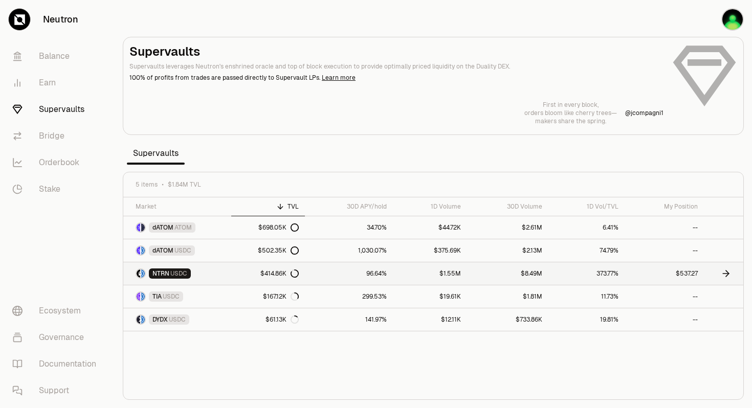
click at [159, 274] on span "NTRN" at bounding box center [161, 274] width 17 height 8
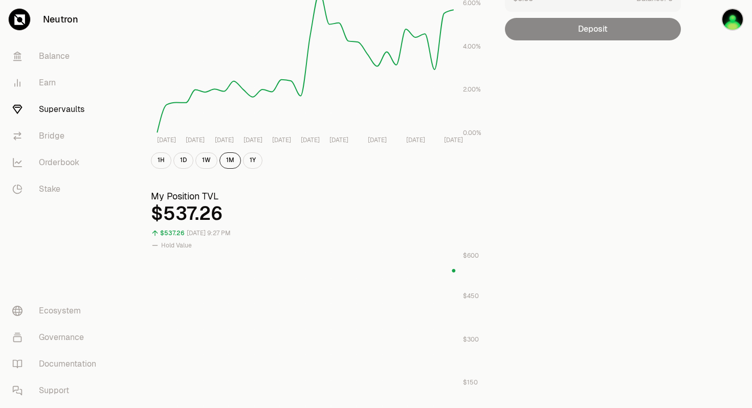
scroll to position [191, 0]
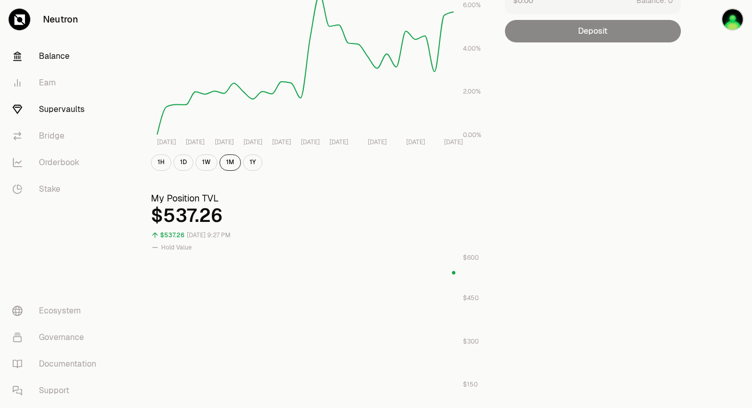
click at [48, 55] on link "Balance" at bounding box center [57, 56] width 106 height 27
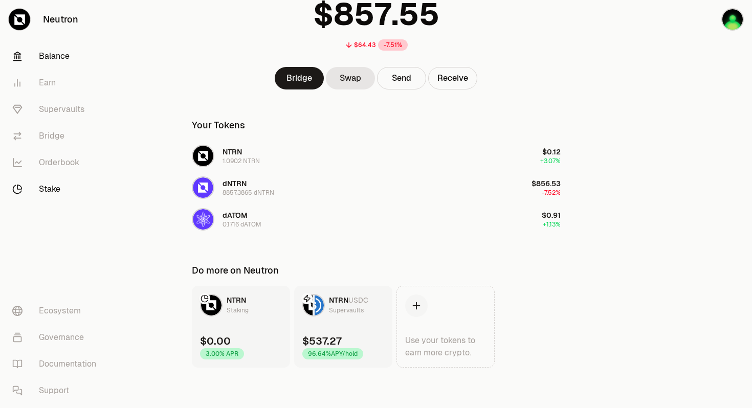
scroll to position [85, 0]
click at [203, 184] on img "button" at bounding box center [203, 187] width 20 height 20
click at [242, 187] on span "dNTRN" at bounding box center [235, 183] width 24 height 9
click at [48, 83] on link "Earn" at bounding box center [57, 83] width 106 height 27
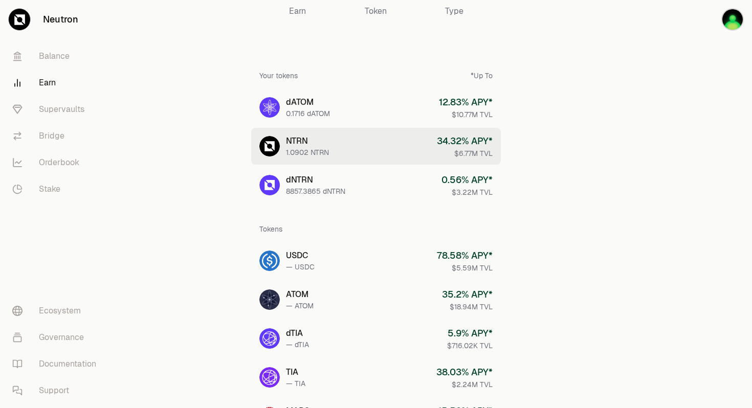
scroll to position [20, 0]
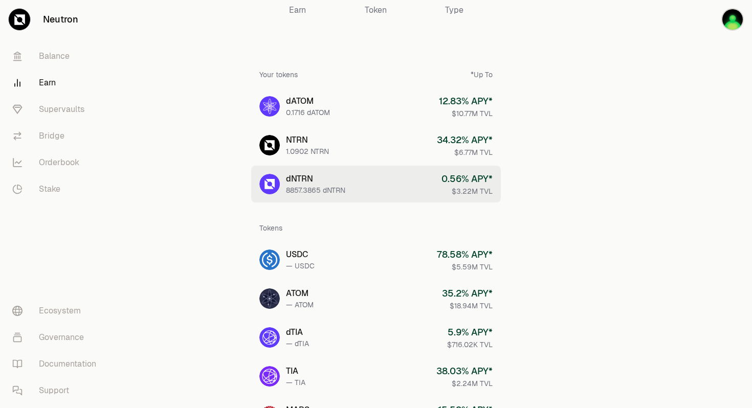
click at [305, 179] on div "dNTRN" at bounding box center [315, 179] width 59 height 12
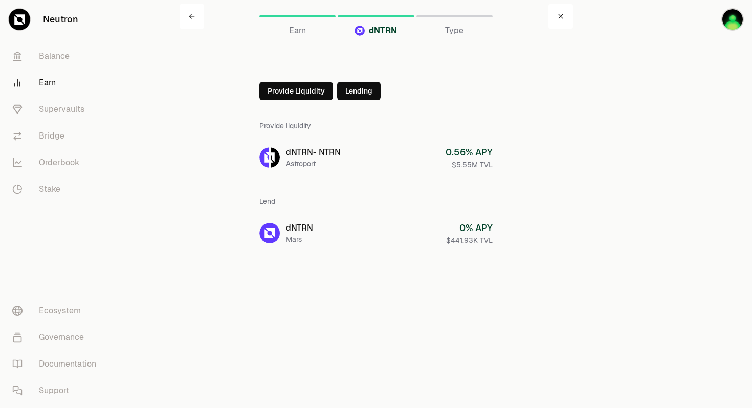
click at [560, 17] on icon at bounding box center [561, 16] width 6 height 6
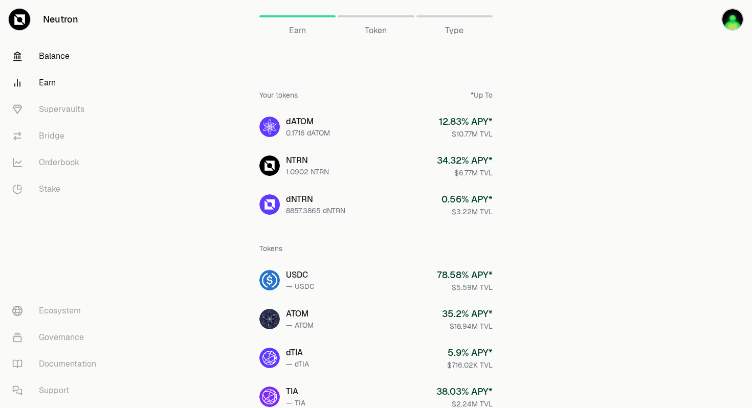
click at [61, 57] on link "Balance" at bounding box center [57, 56] width 106 height 27
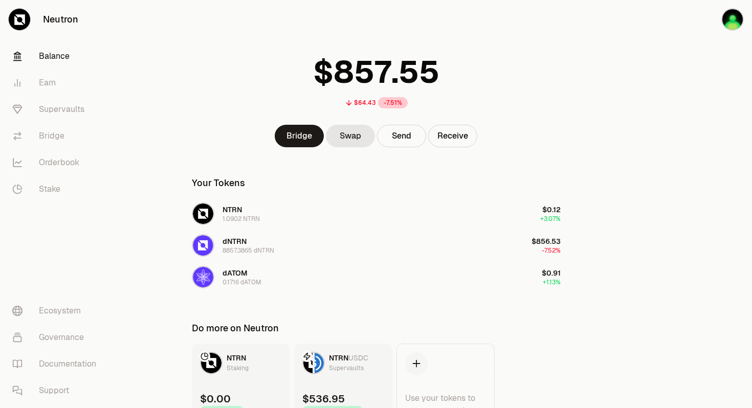
scroll to position [27, 0]
click at [206, 242] on img "button" at bounding box center [203, 245] width 20 height 20
click at [346, 133] on link "Swap" at bounding box center [350, 135] width 49 height 23
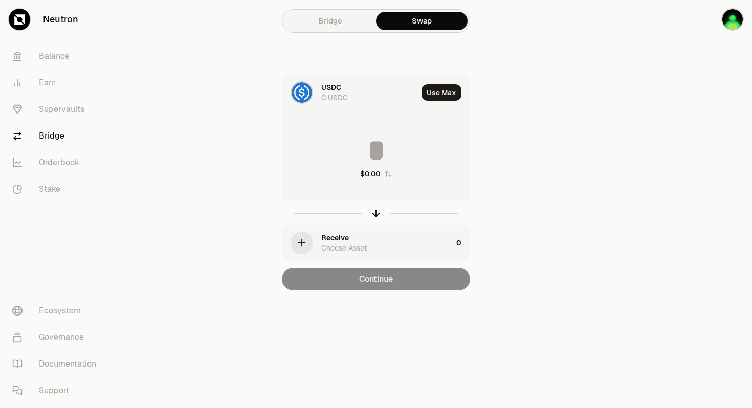
click at [306, 93] on img at bounding box center [302, 92] width 20 height 20
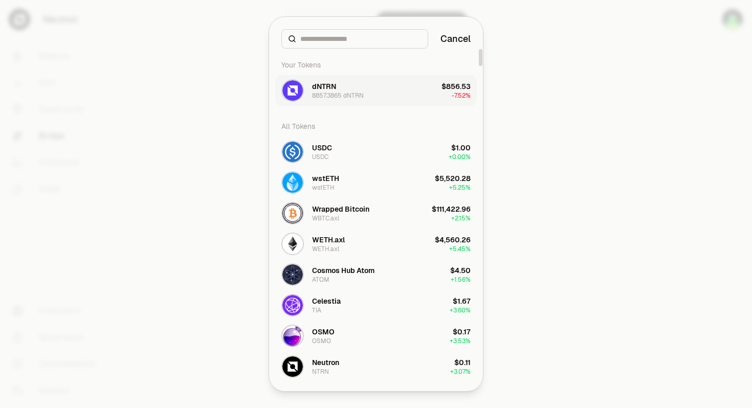
click at [316, 91] on div "dNTRN" at bounding box center [324, 86] width 24 height 10
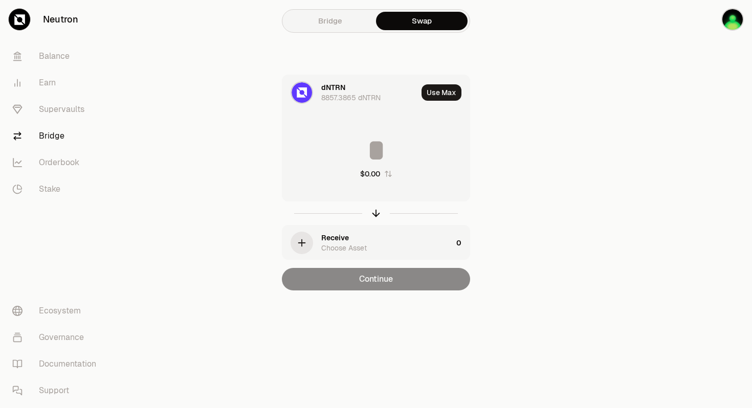
click at [338, 238] on div "Receive" at bounding box center [335, 238] width 28 height 10
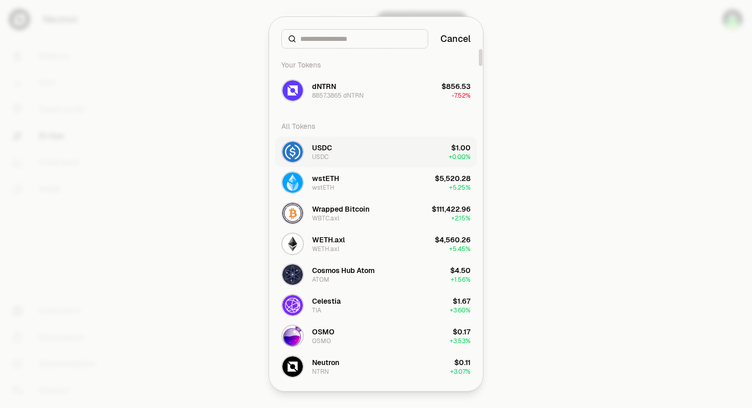
click at [330, 147] on div "USDC" at bounding box center [322, 148] width 20 height 10
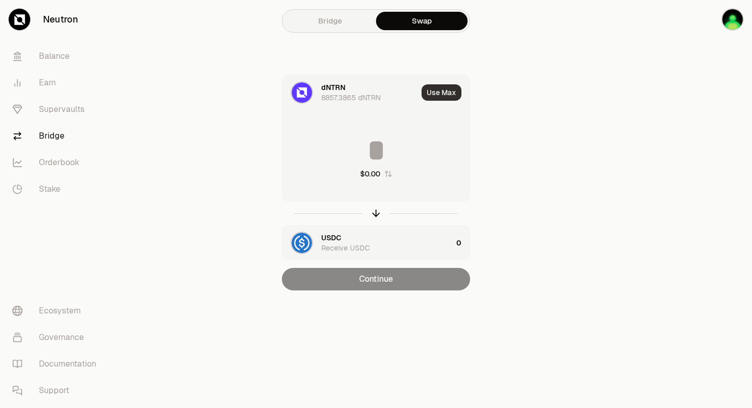
click at [440, 94] on button "Use Max" at bounding box center [442, 92] width 40 height 16
type input "**********"
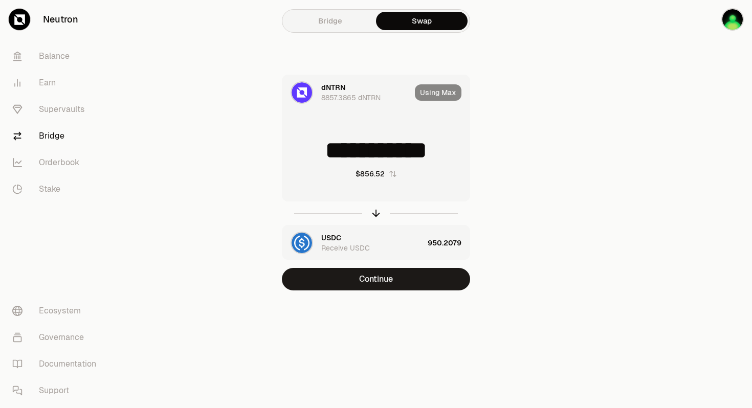
click at [498, 55] on div "**********" at bounding box center [376, 166] width 369 height 332
click at [205, 74] on div "**********" at bounding box center [376, 166] width 369 height 332
click at [71, 109] on link "Supervaults" at bounding box center [57, 109] width 106 height 27
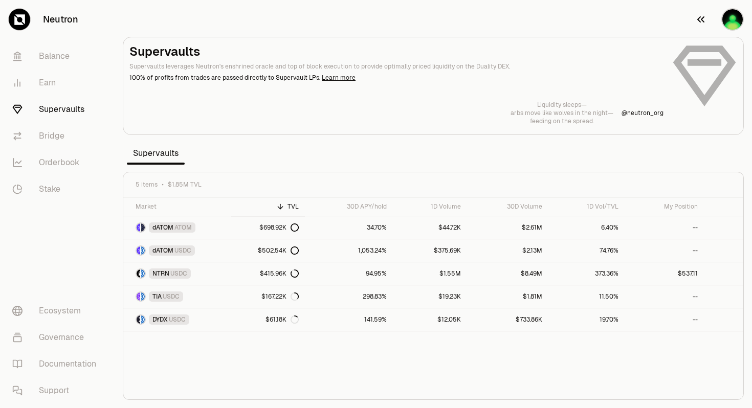
click at [734, 19] on img "button" at bounding box center [733, 19] width 23 height 23
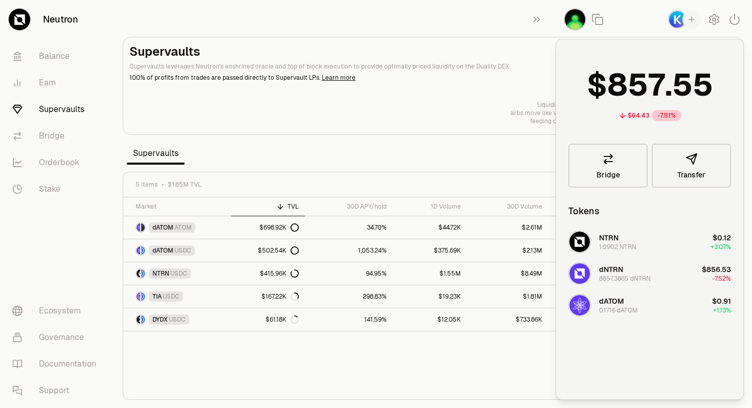
click at [611, 269] on span "dNTRN" at bounding box center [611, 269] width 24 height 9
click at [612, 273] on span "dNTRN" at bounding box center [611, 269] width 24 height 9
click at [527, 87] on div "Supervaults Supervaults leverages Neutron's enshrined oracle and top of block e…" at bounding box center [434, 85] width 608 height 82
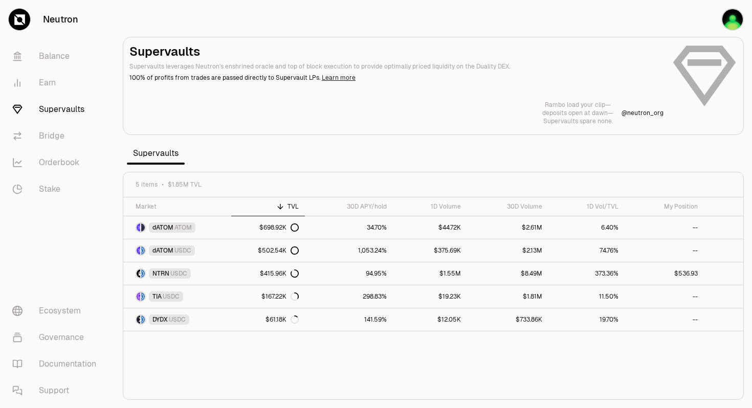
click at [331, 79] on link "Learn more" at bounding box center [339, 78] width 34 height 8
